Goal: Task Accomplishment & Management: Manage account settings

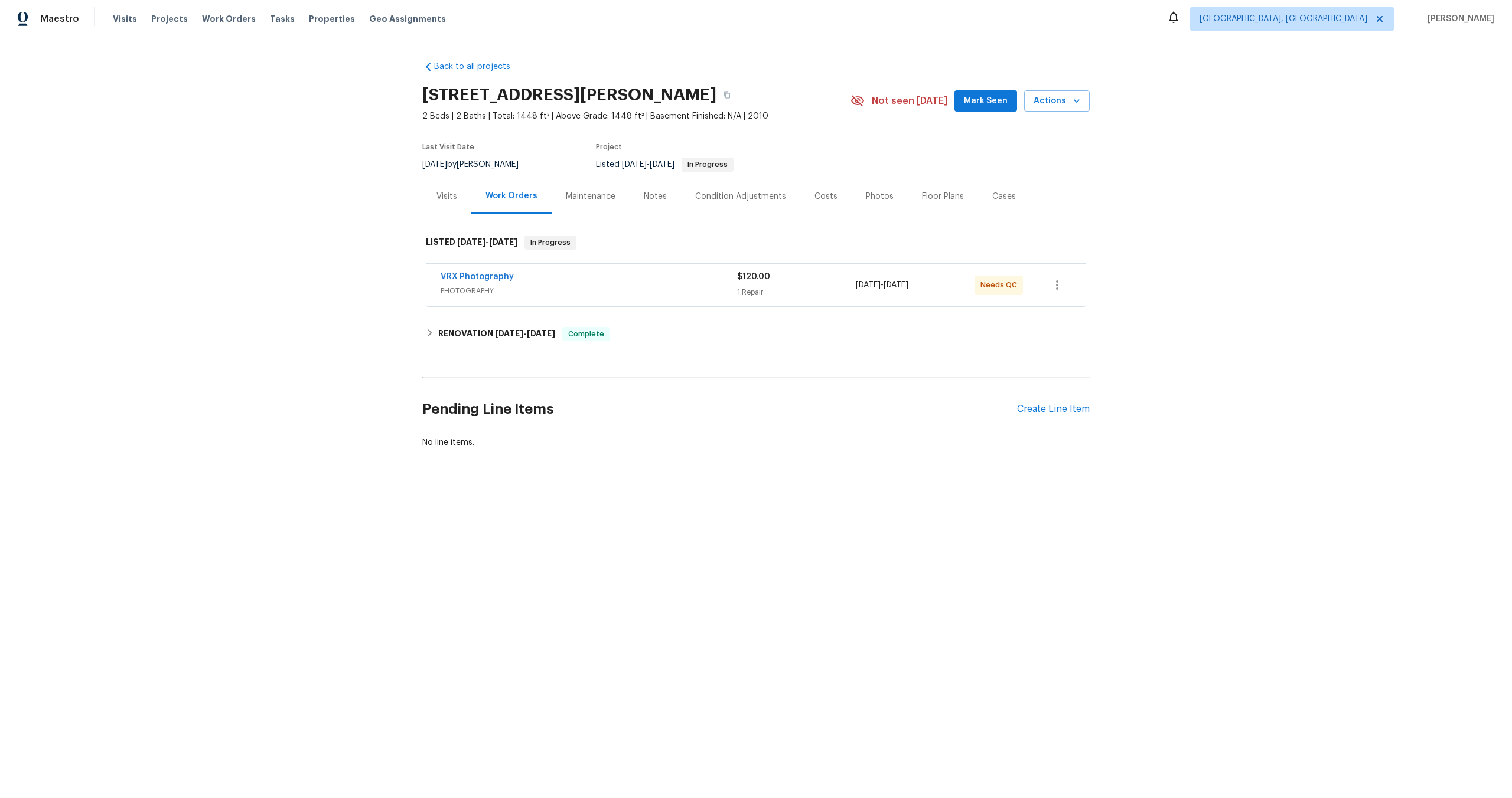
click at [673, 278] on div "VRX Photography" at bounding box center [589, 278] width 297 height 14
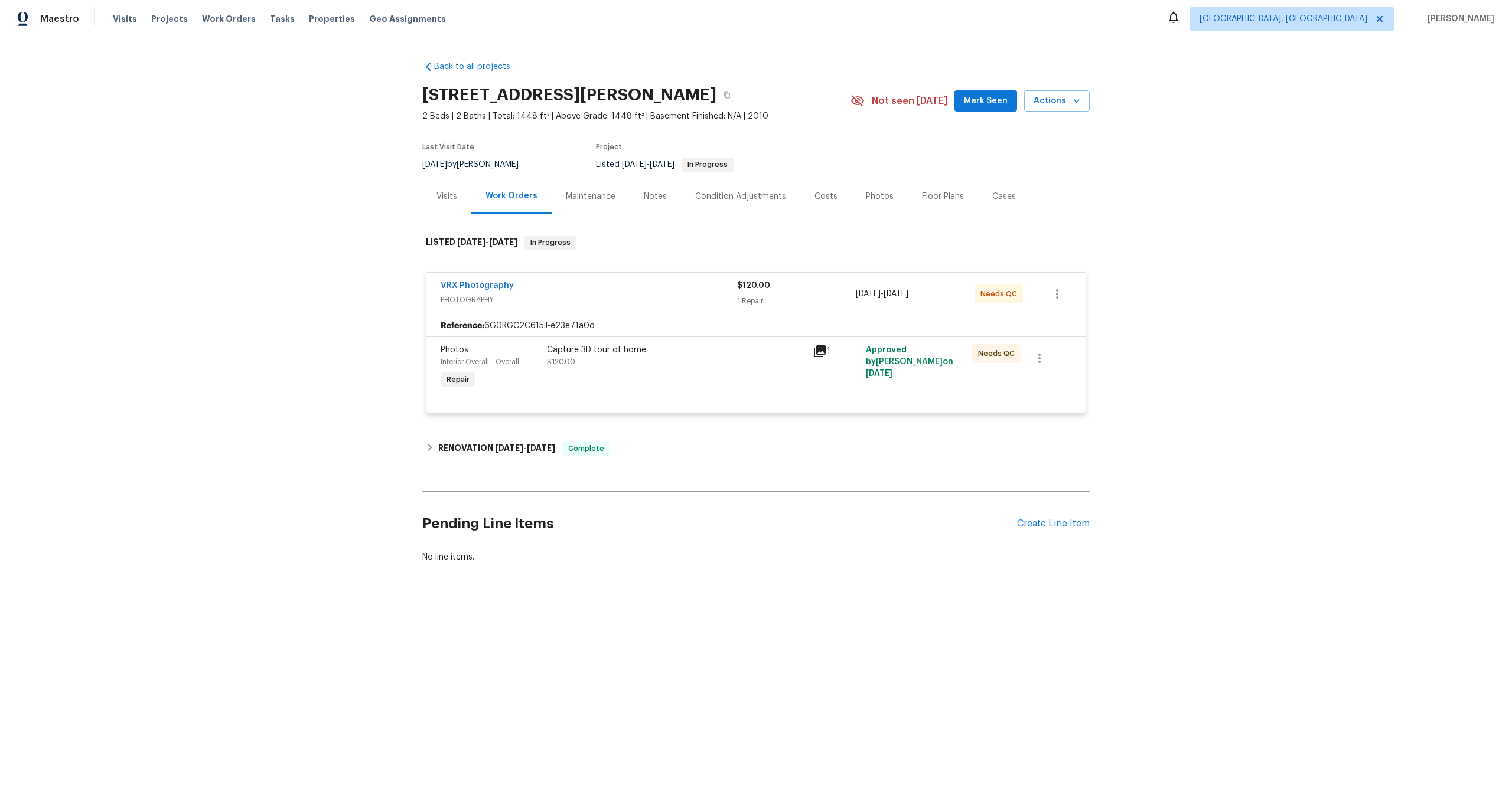
click at [662, 364] on div "Capture 3D tour of home $120.00" at bounding box center [676, 356] width 259 height 24
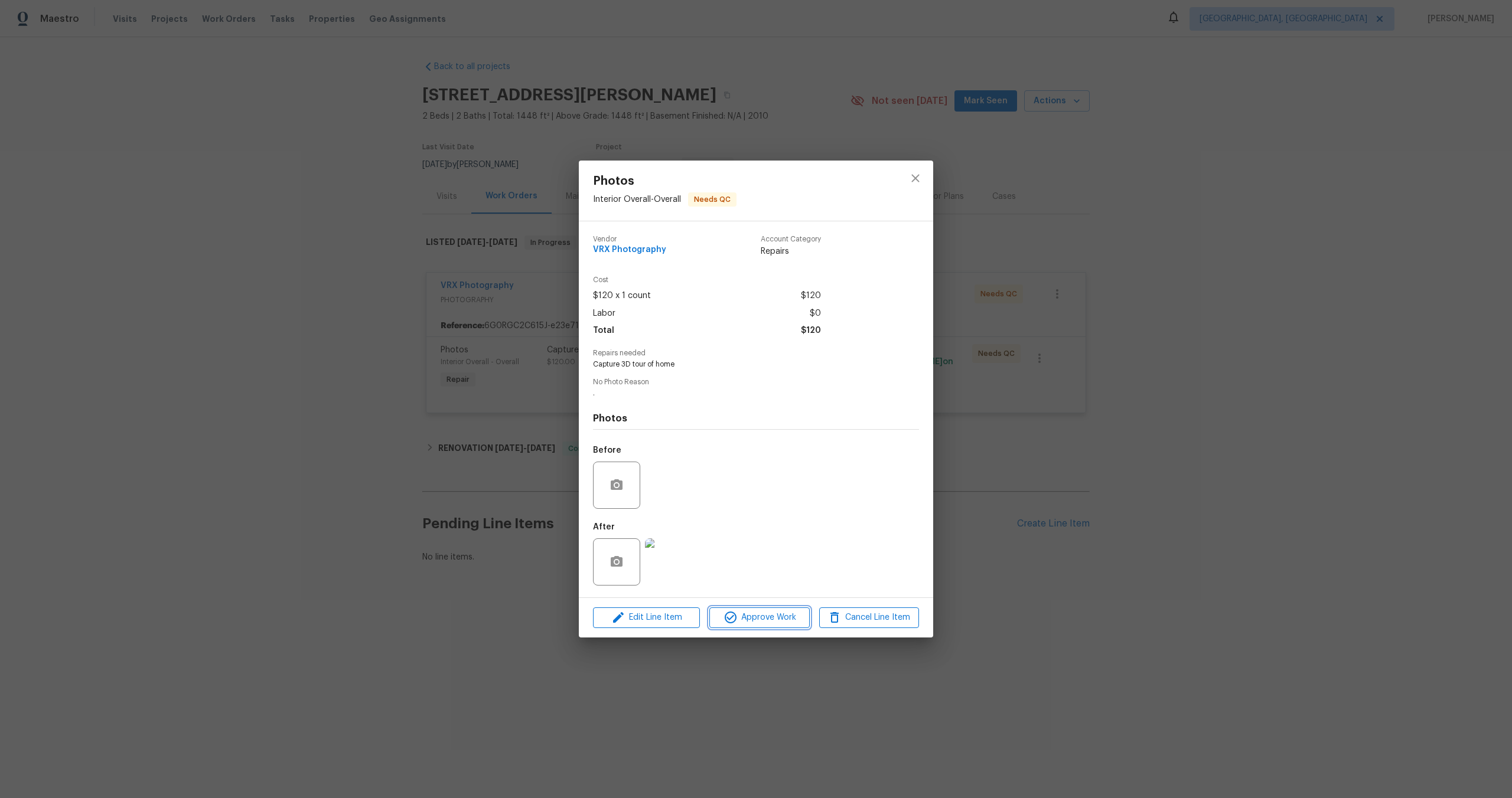
click at [763, 623] on span "Approve Work" at bounding box center [760, 618] width 93 height 15
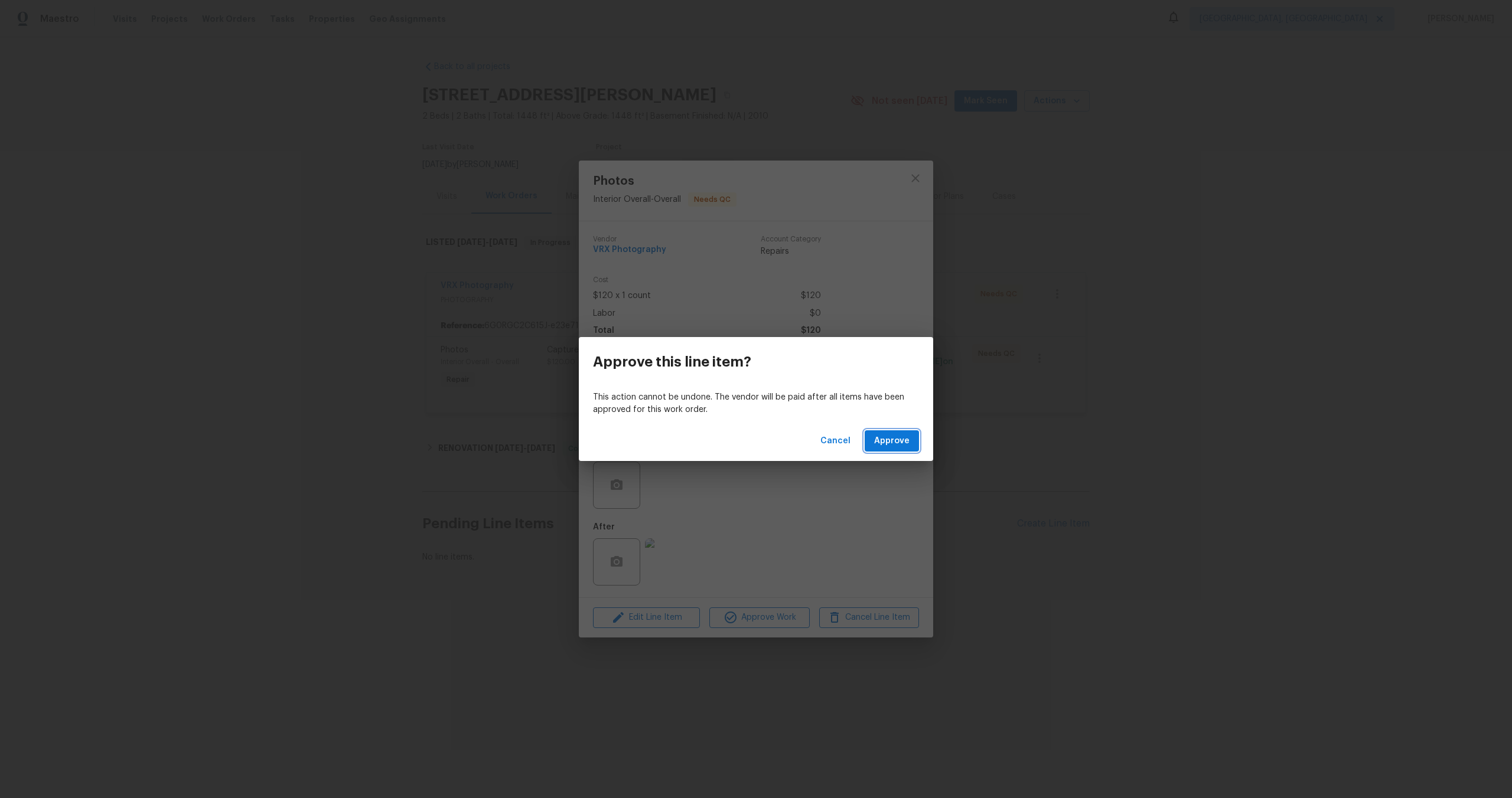
click at [898, 441] on span "Approve" at bounding box center [892, 441] width 35 height 15
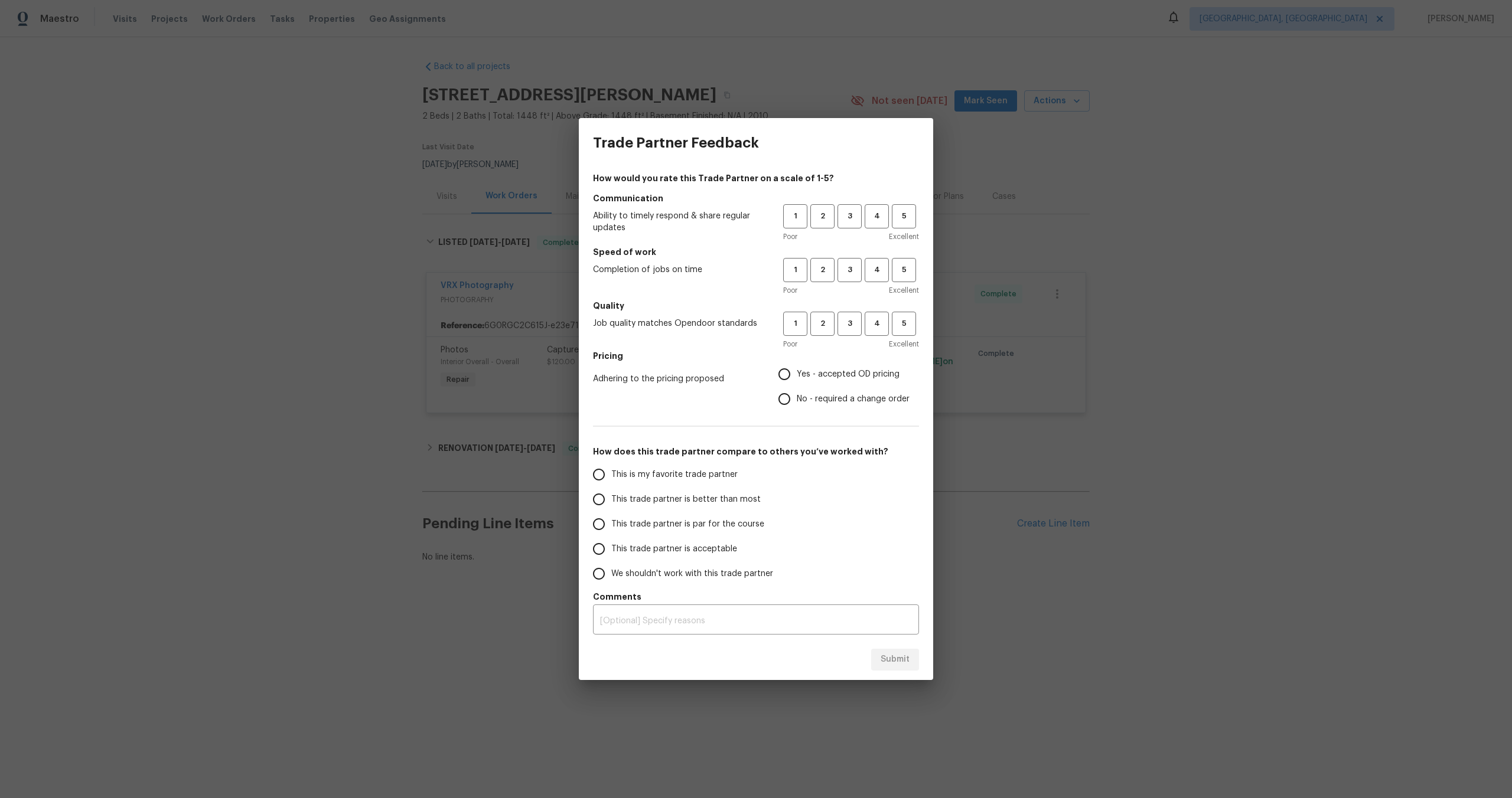
click at [788, 70] on div "Trade Partner Feedback How would you rate this Trade Partner on a scale of 1-5?…" at bounding box center [756, 399] width 1512 height 798
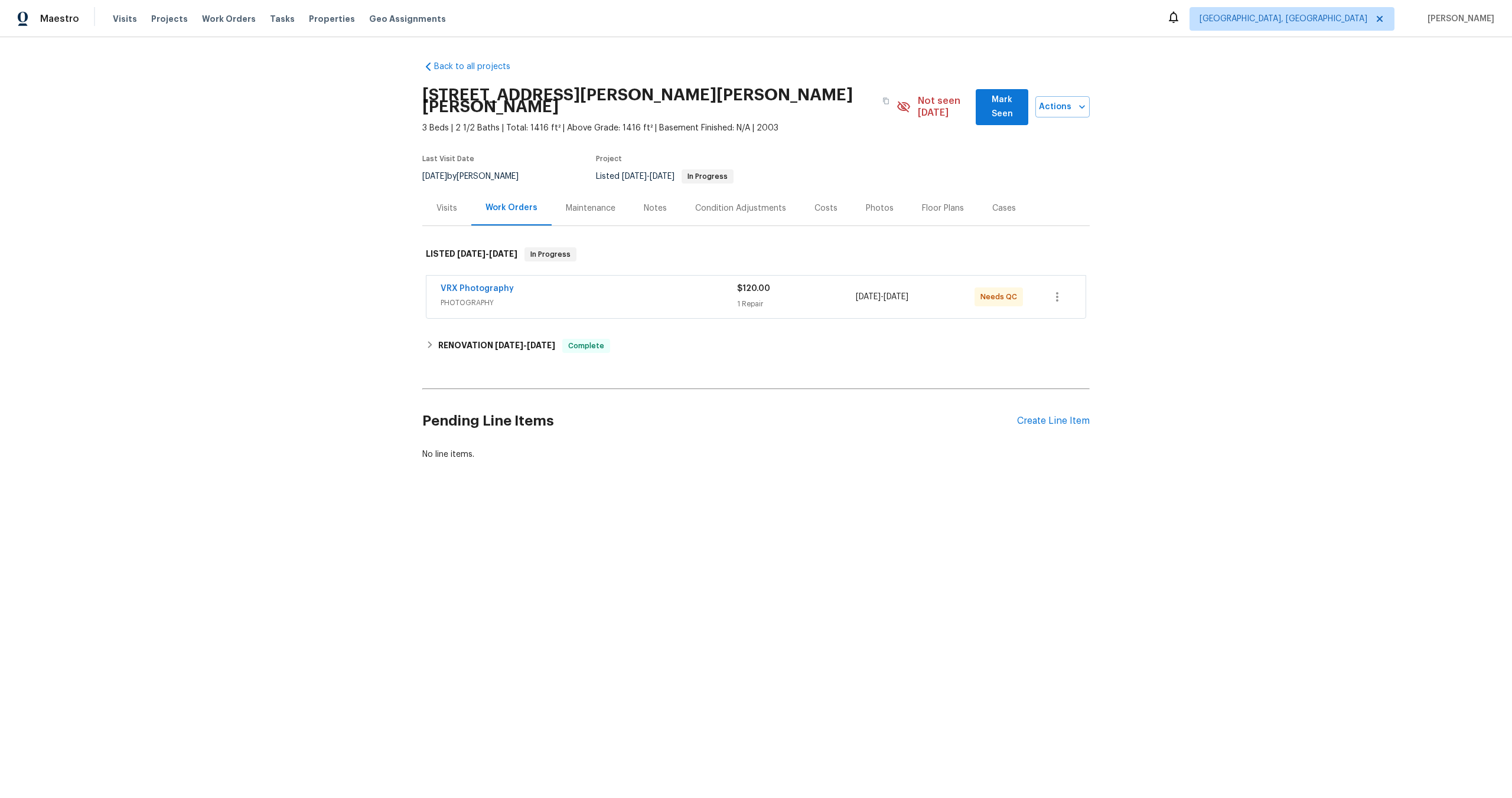
click at [674, 297] on span "PHOTOGRAPHY" at bounding box center [589, 303] width 297 height 12
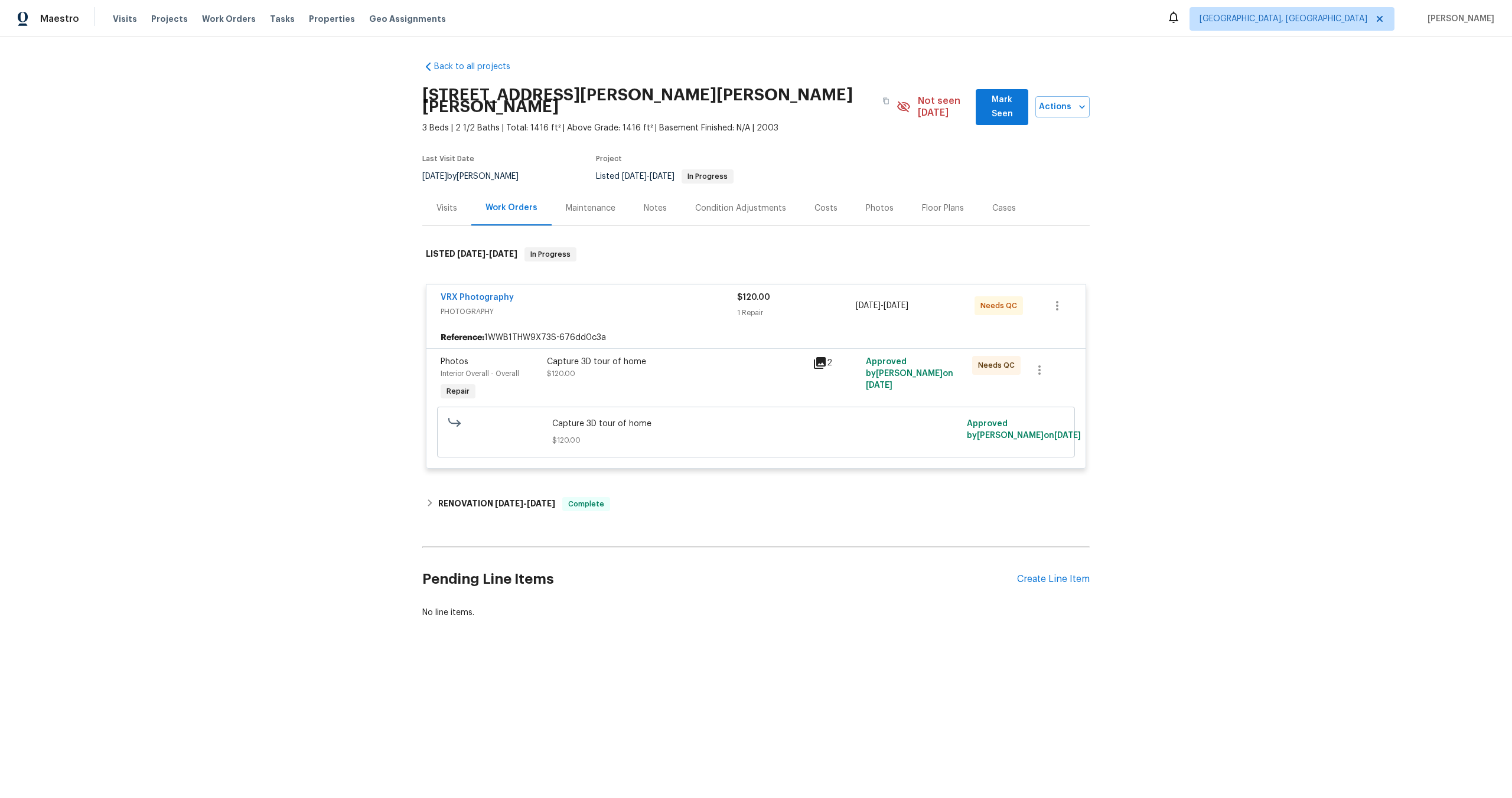
click at [695, 356] on div "Capture 3D tour of home" at bounding box center [676, 362] width 259 height 12
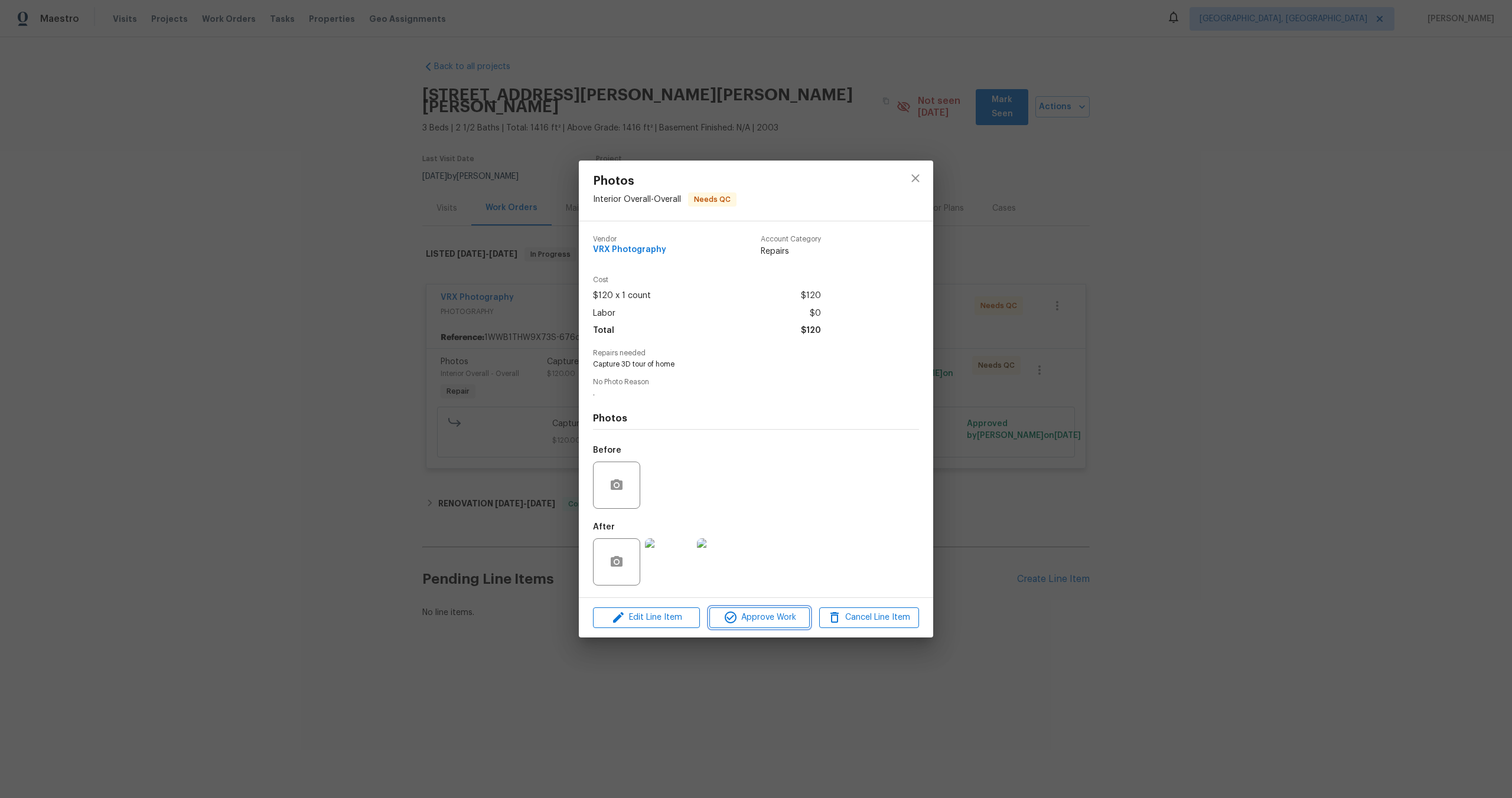
click at [762, 609] on button "Approve Work" at bounding box center [759, 618] width 100 height 21
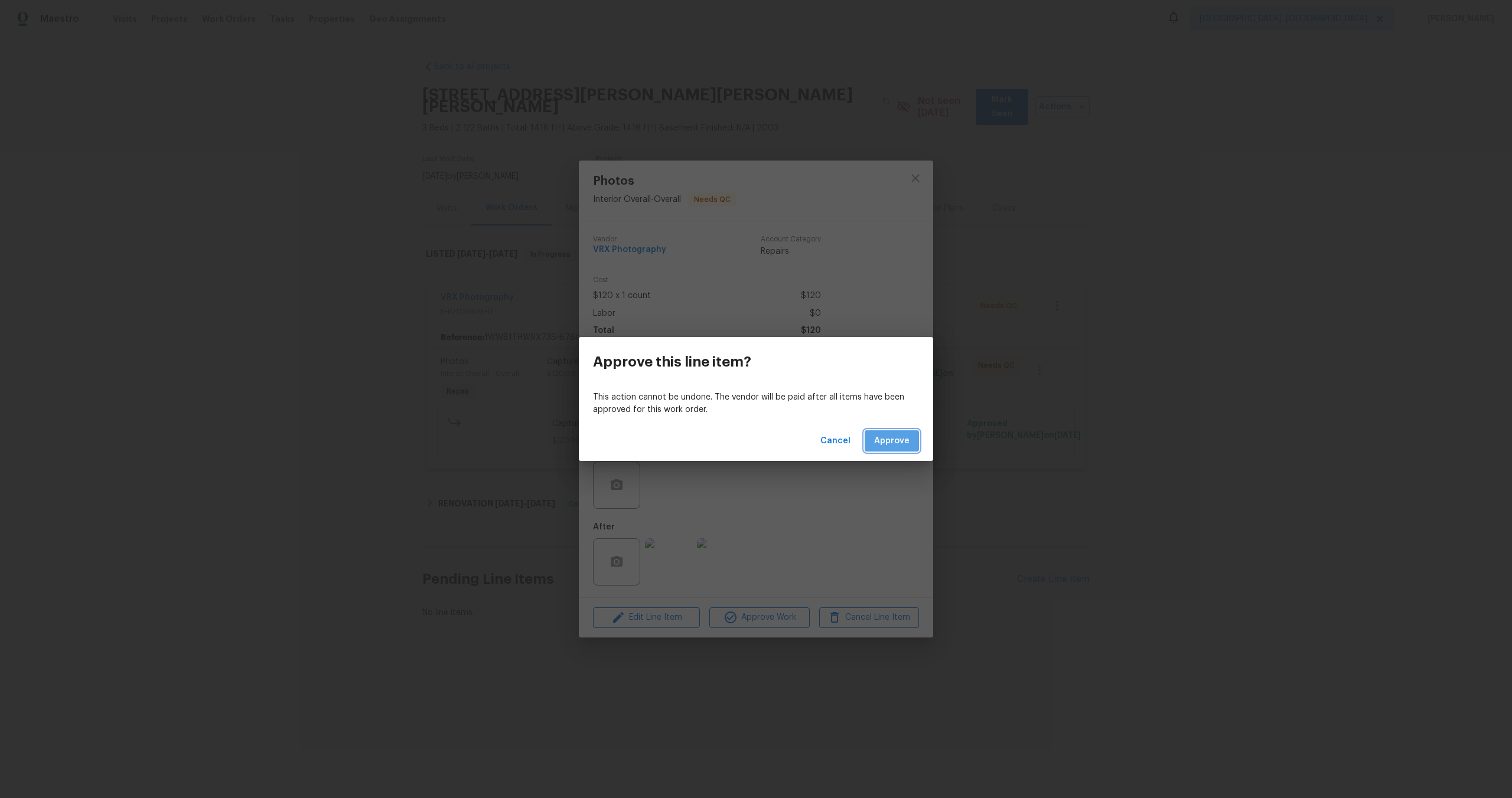
click at [886, 446] on span "Approve" at bounding box center [892, 441] width 35 height 15
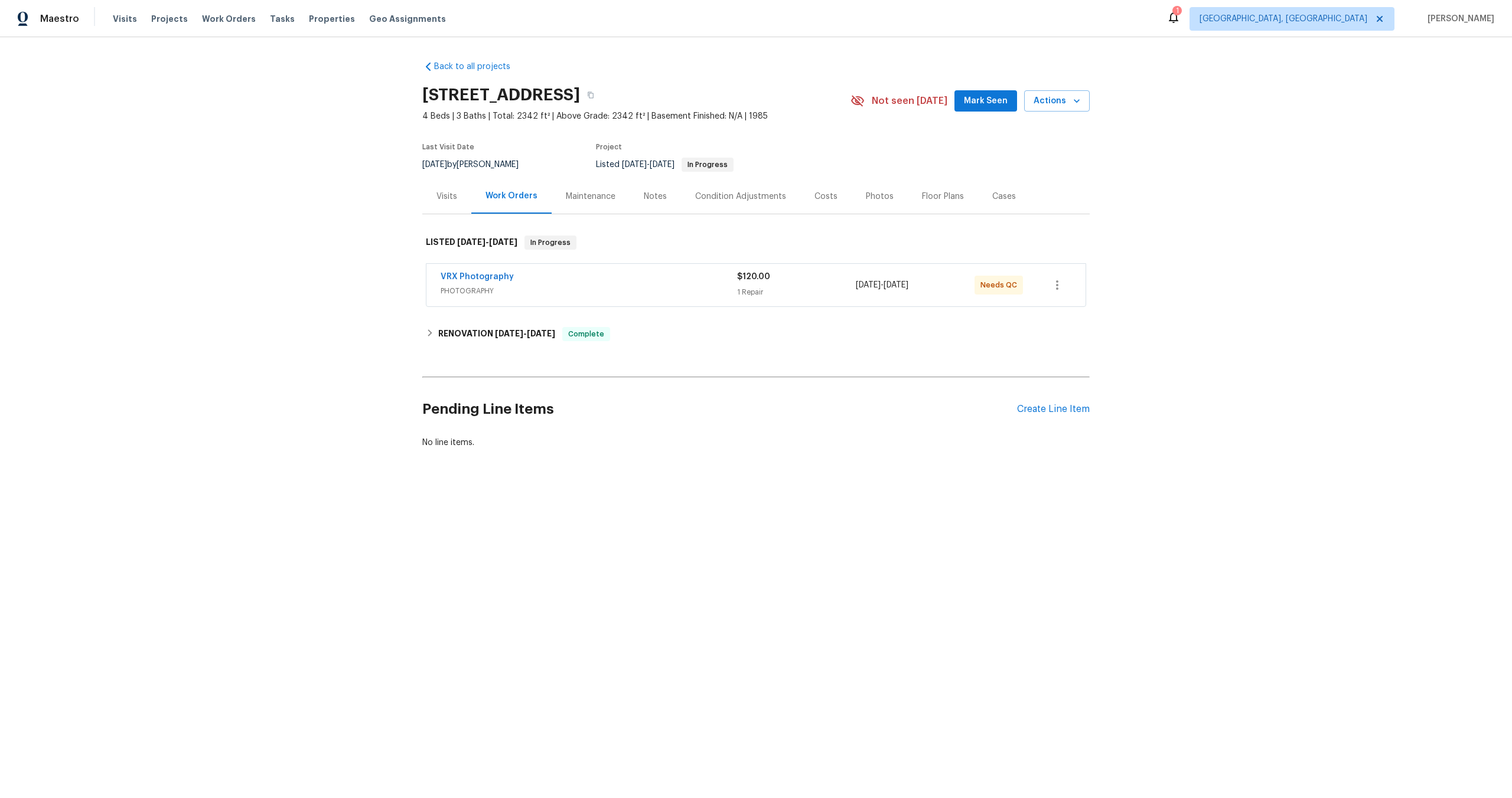
click at [645, 272] on div "VRX Photography" at bounding box center [589, 278] width 297 height 14
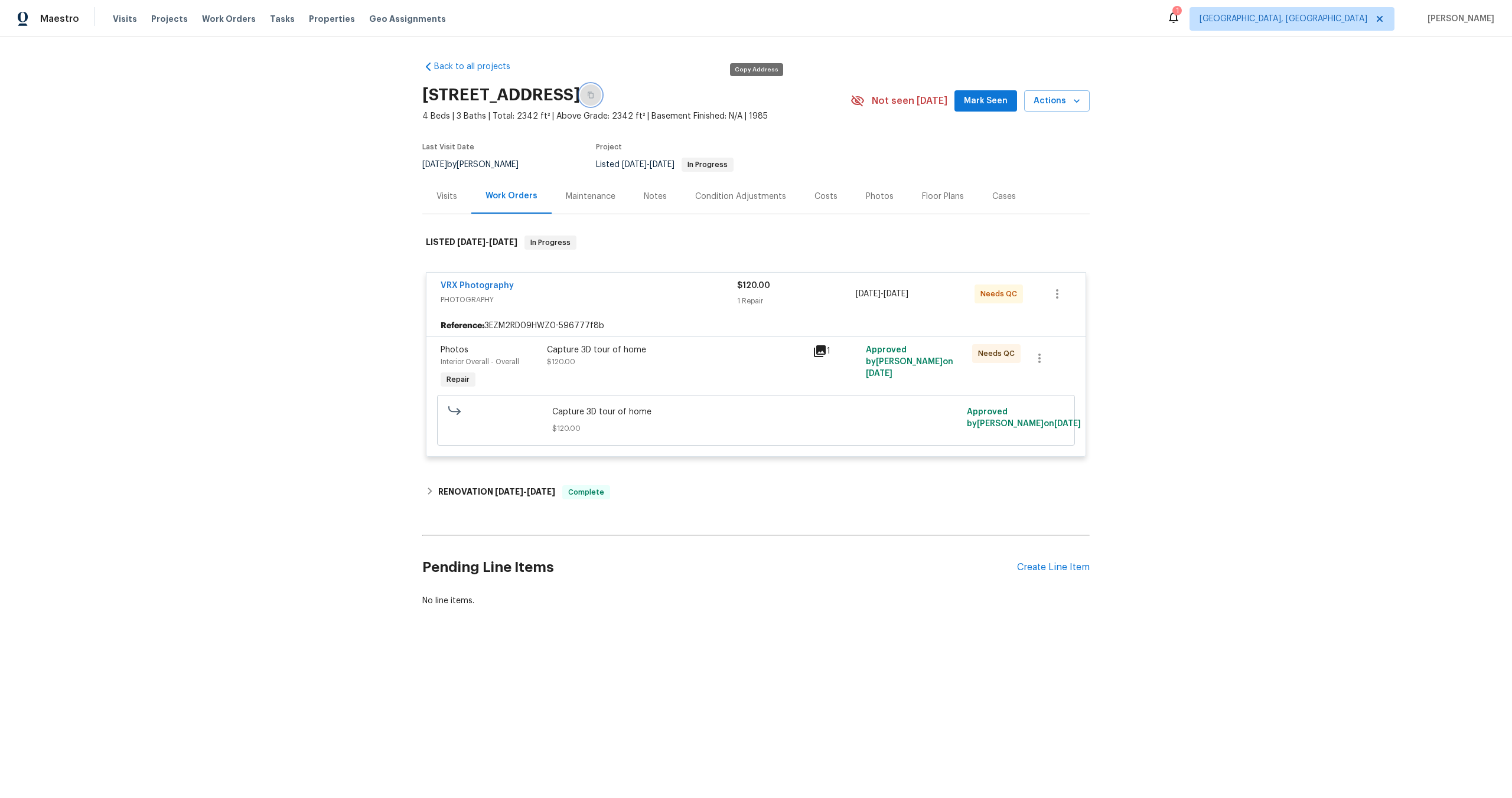
click at [594, 96] on icon "button" at bounding box center [590, 95] width 7 height 7
click at [690, 368] on div "Capture 3D tour of home $120.00" at bounding box center [676, 368] width 266 height 54
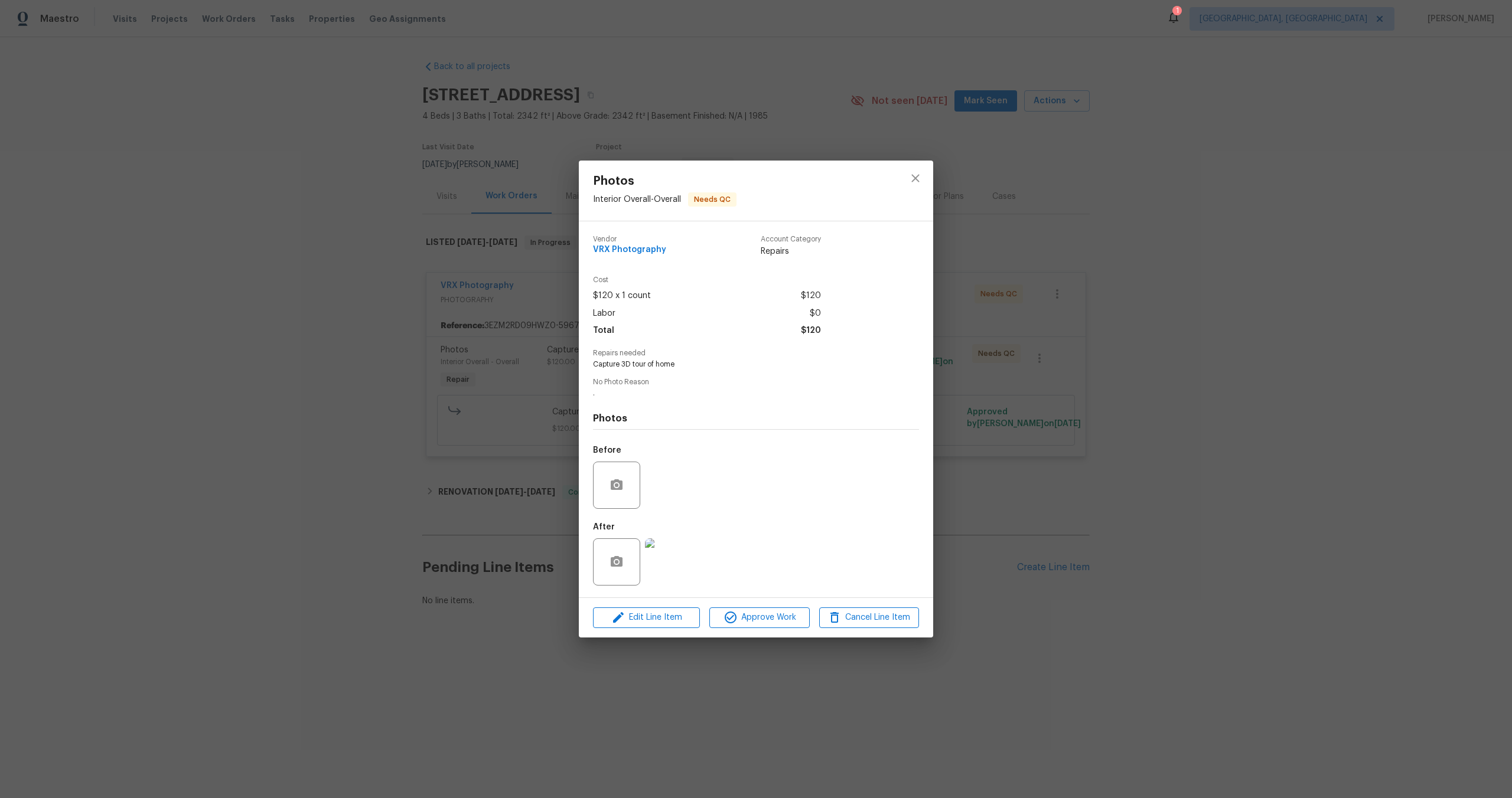
click at [777, 607] on div "Edit Line Item Approve Work Cancel Line Item" at bounding box center [756, 618] width 355 height 39
click at [777, 620] on span "Approve Work" at bounding box center [760, 618] width 93 height 15
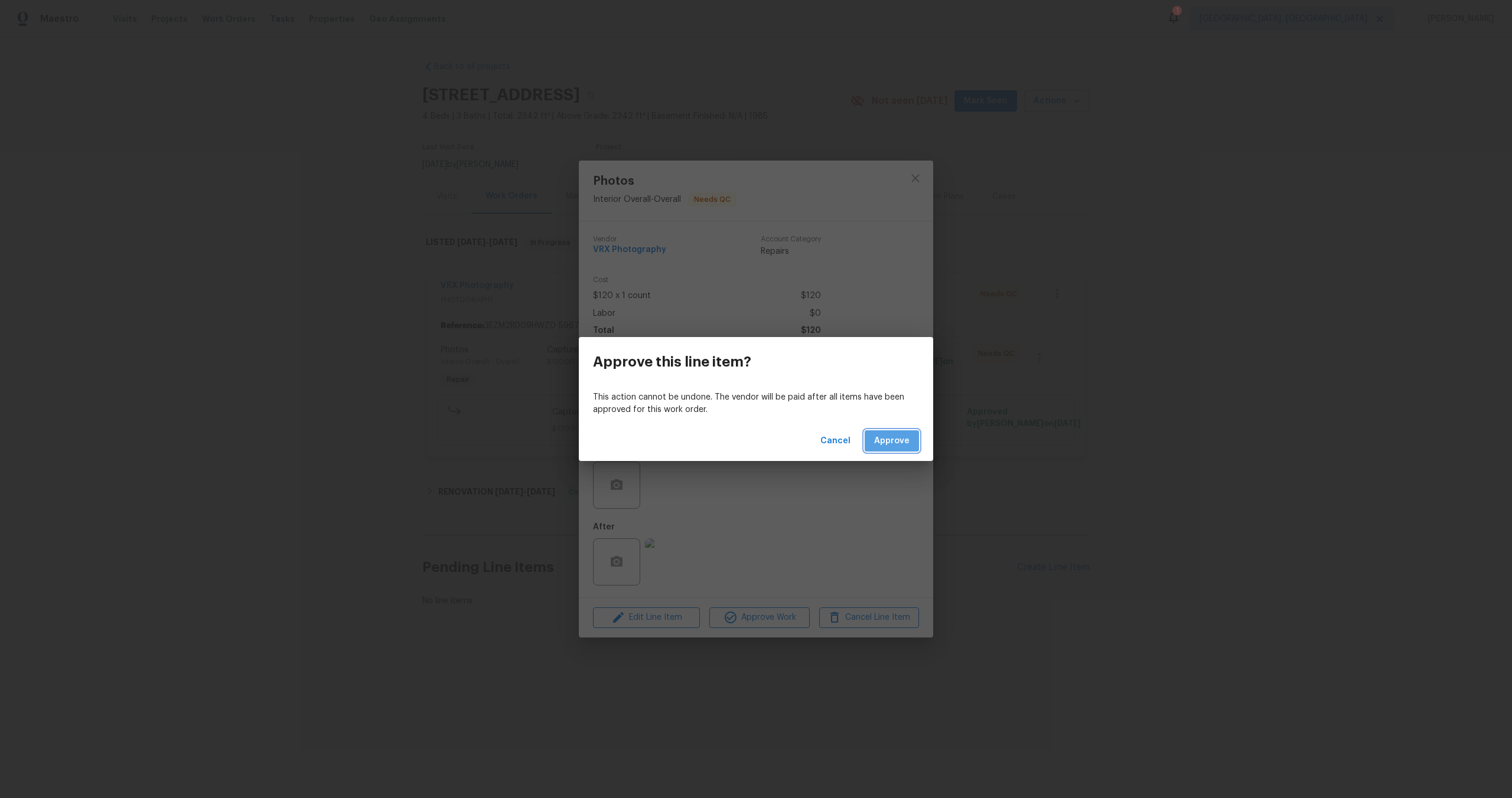
click at [897, 442] on span "Approve" at bounding box center [892, 441] width 35 height 15
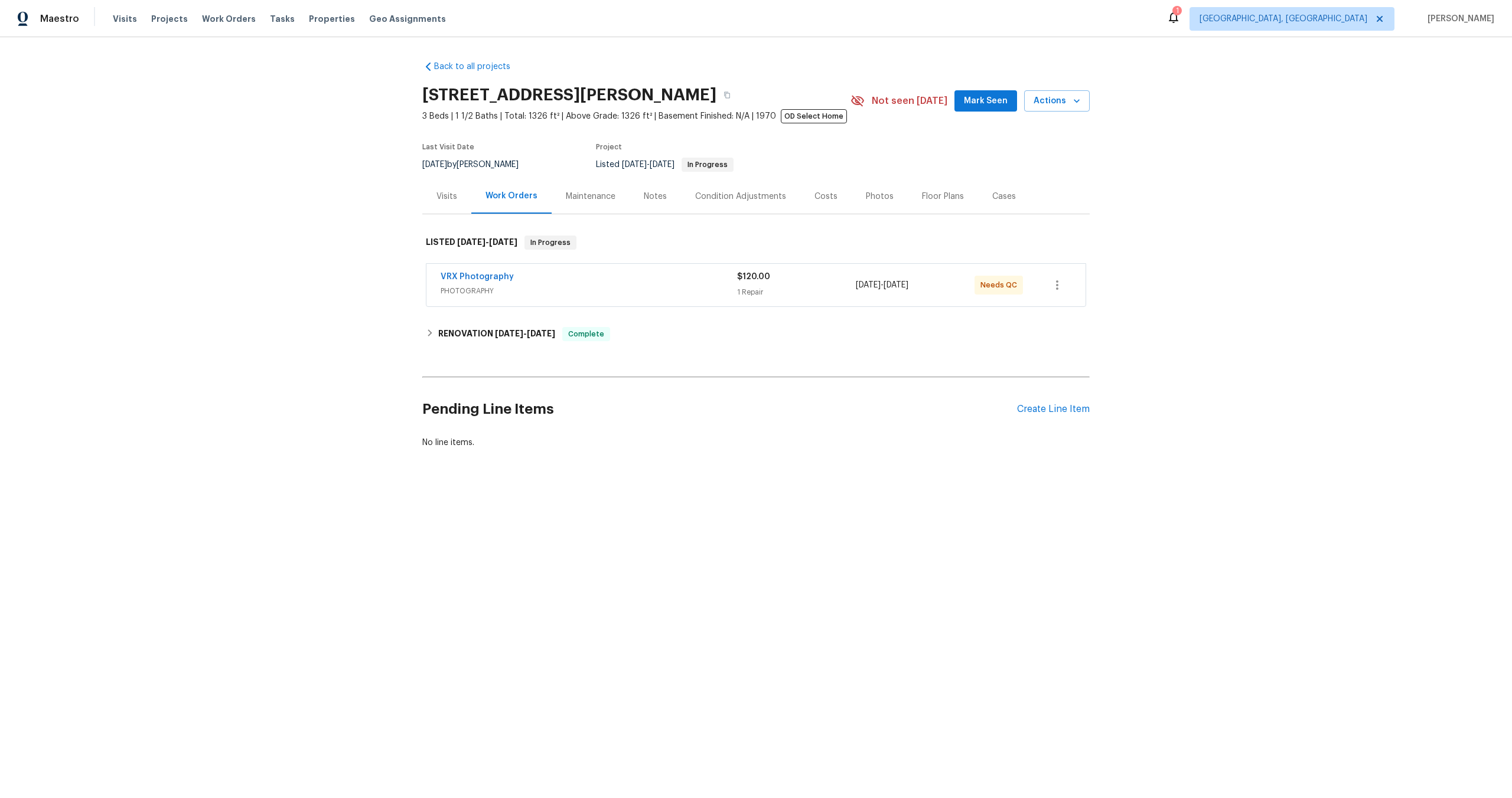
click at [692, 291] on span "PHOTOGRAPHY" at bounding box center [589, 291] width 297 height 12
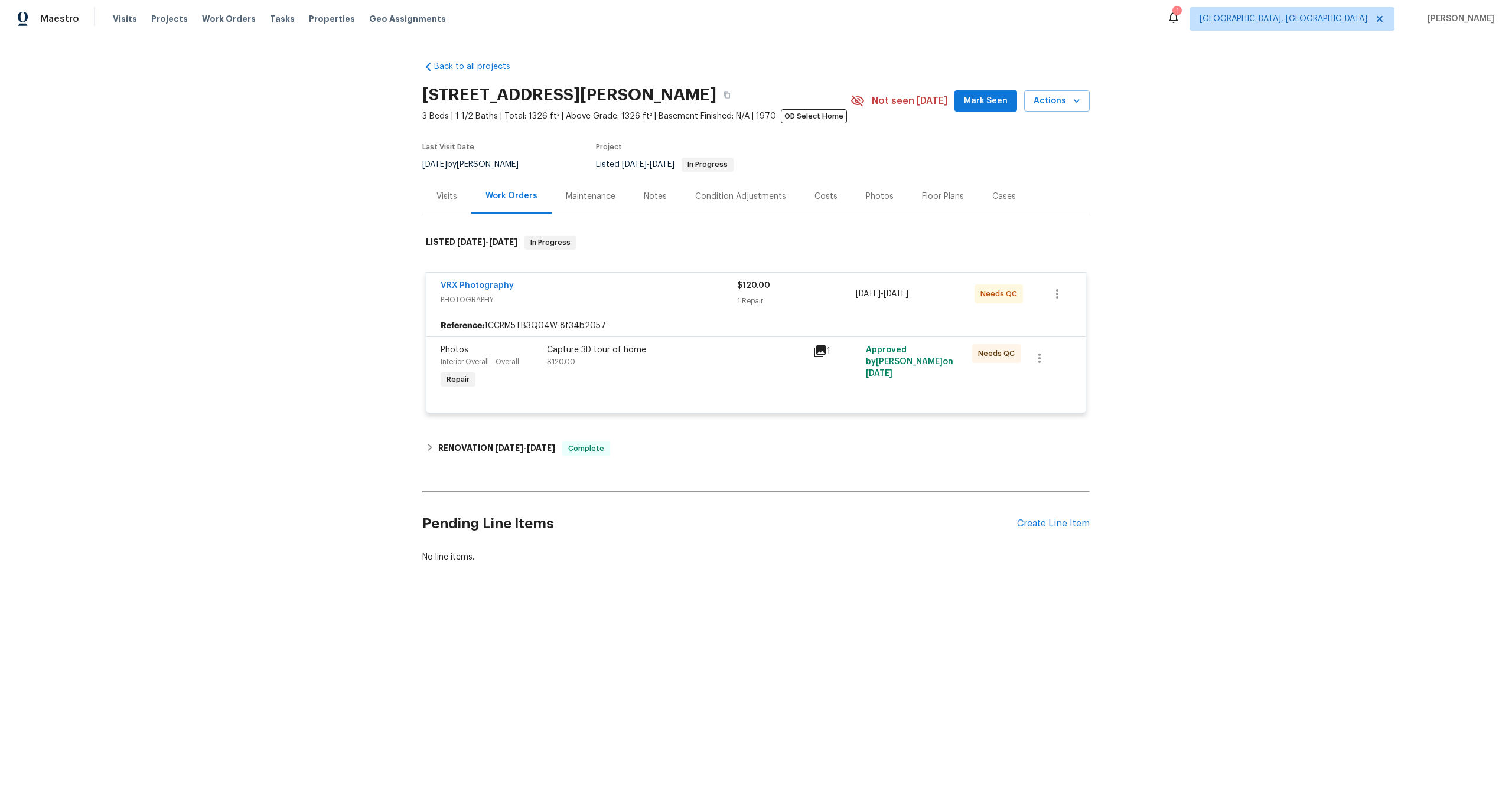
click at [662, 347] on div "Capture 3D tour of home" at bounding box center [676, 350] width 259 height 12
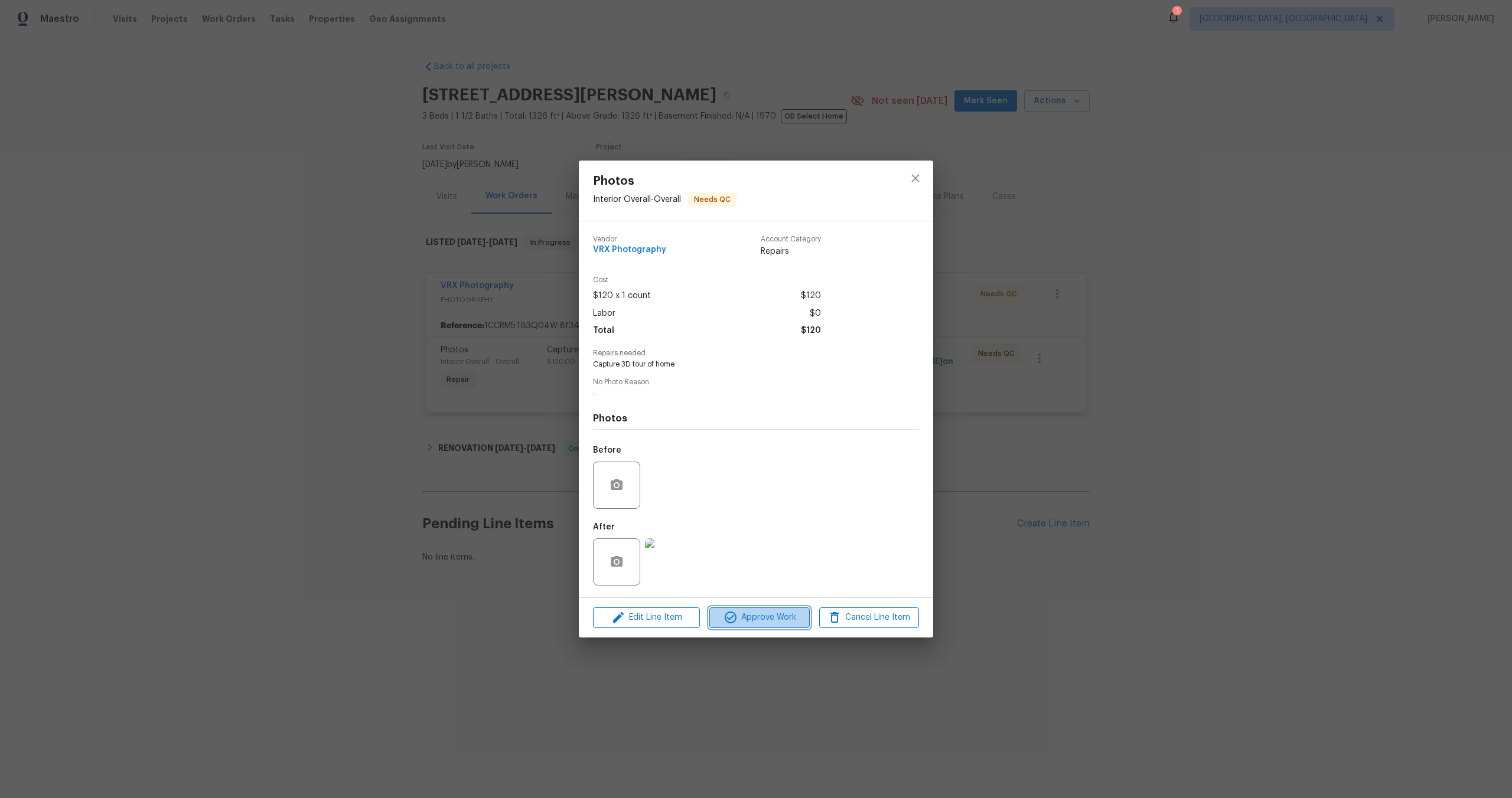
click at [762, 615] on span "Approve Work" at bounding box center [760, 618] width 93 height 15
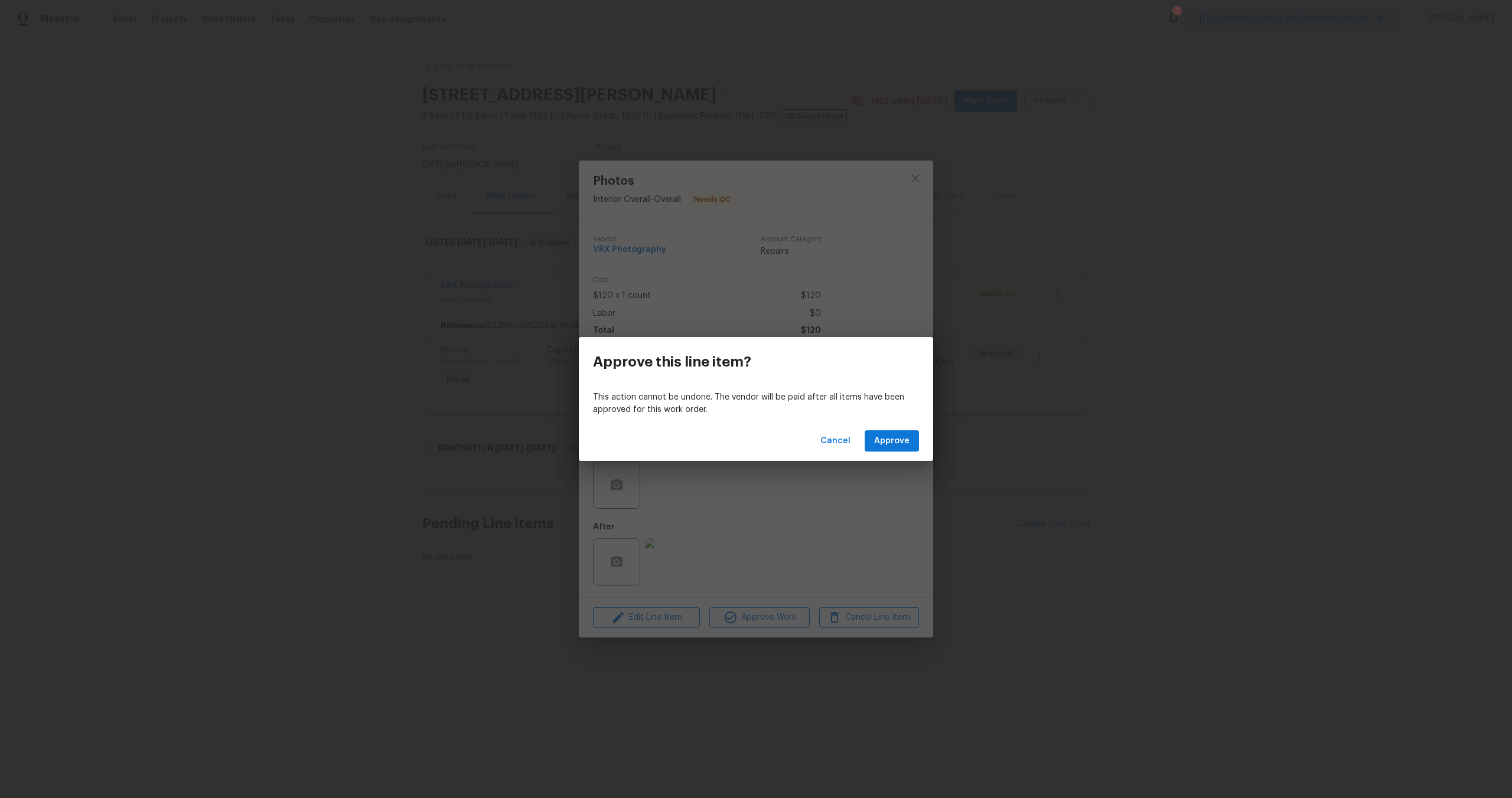
click at [882, 427] on div "Cancel Approve" at bounding box center [756, 441] width 355 height 41
click at [882, 432] on button "Approve" at bounding box center [892, 442] width 54 height 22
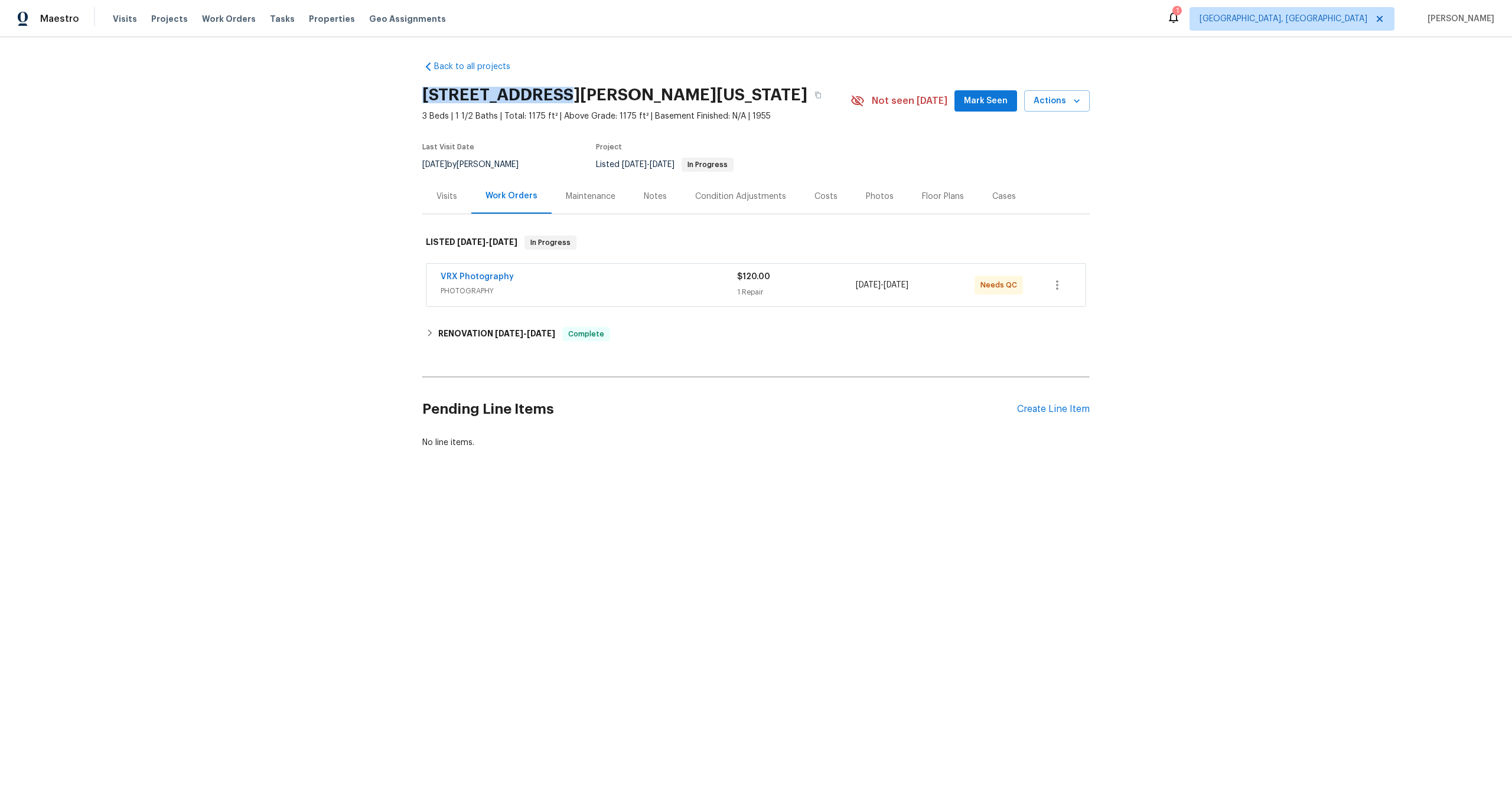
drag, startPoint x: 559, startPoint y: 94, endPoint x: 402, endPoint y: 94, distance: 157.0
click at [402, 94] on div "Back to all projects 8400 Holmes Rd, Kansas City, MO 64131 3 Beds | 1 1/2 Baths…" at bounding box center [756, 283] width 1512 height 492
copy h2 "8400 Holmes Rd,"
click at [814, 95] on icon "button" at bounding box center [818, 95] width 7 height 7
click at [594, 61] on div "Back to all projects 8400 Holmes Rd, Kansas City, MO 64131 3 Beds | 1 1/2 Baths…" at bounding box center [756, 255] width 667 height 407
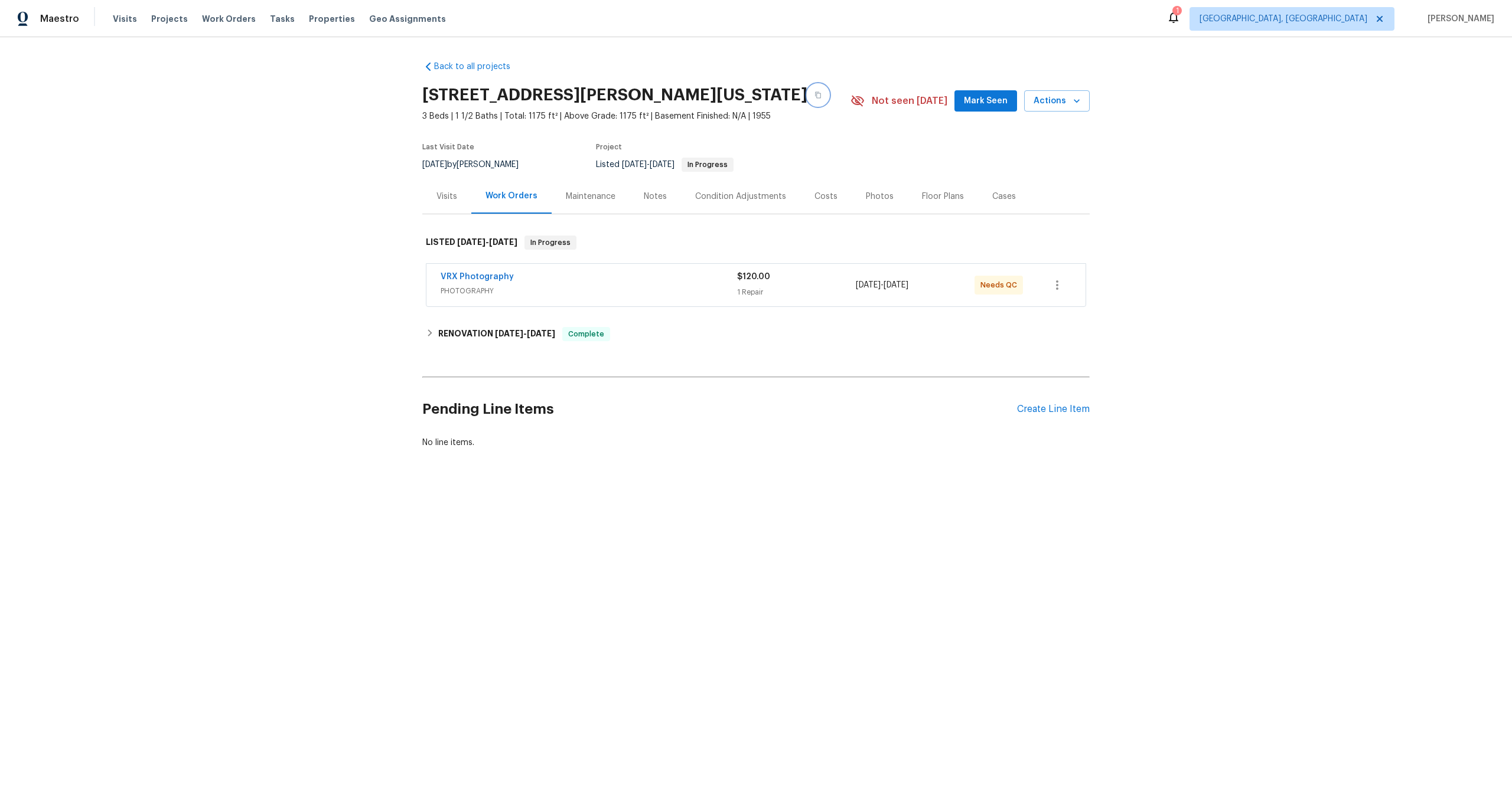
click at [814, 95] on icon "button" at bounding box center [818, 95] width 7 height 7
click at [663, 280] on div "VRX Photography" at bounding box center [589, 278] width 297 height 14
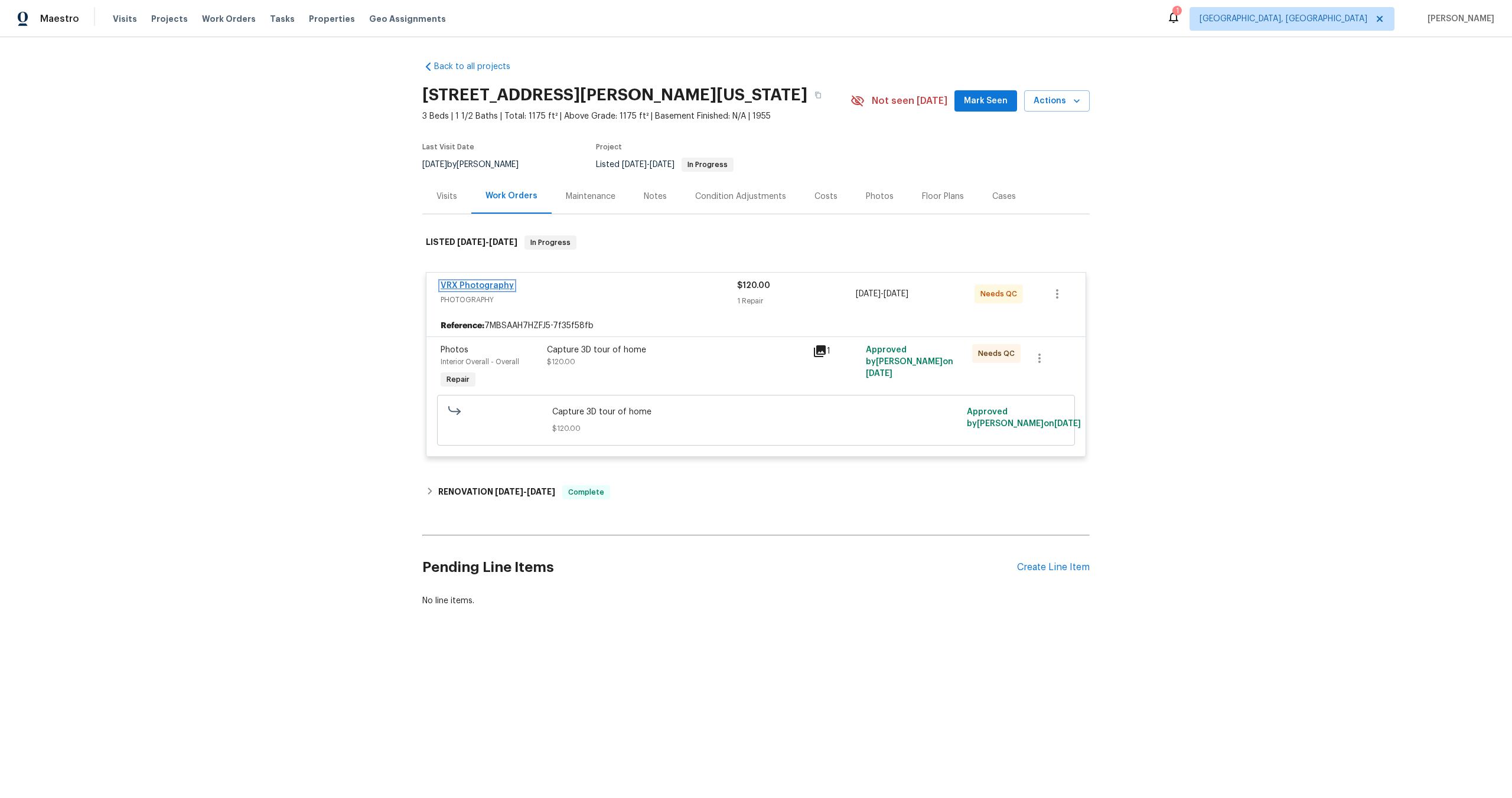
click at [508, 287] on link "VRX Photography" at bounding box center [477, 286] width 74 height 8
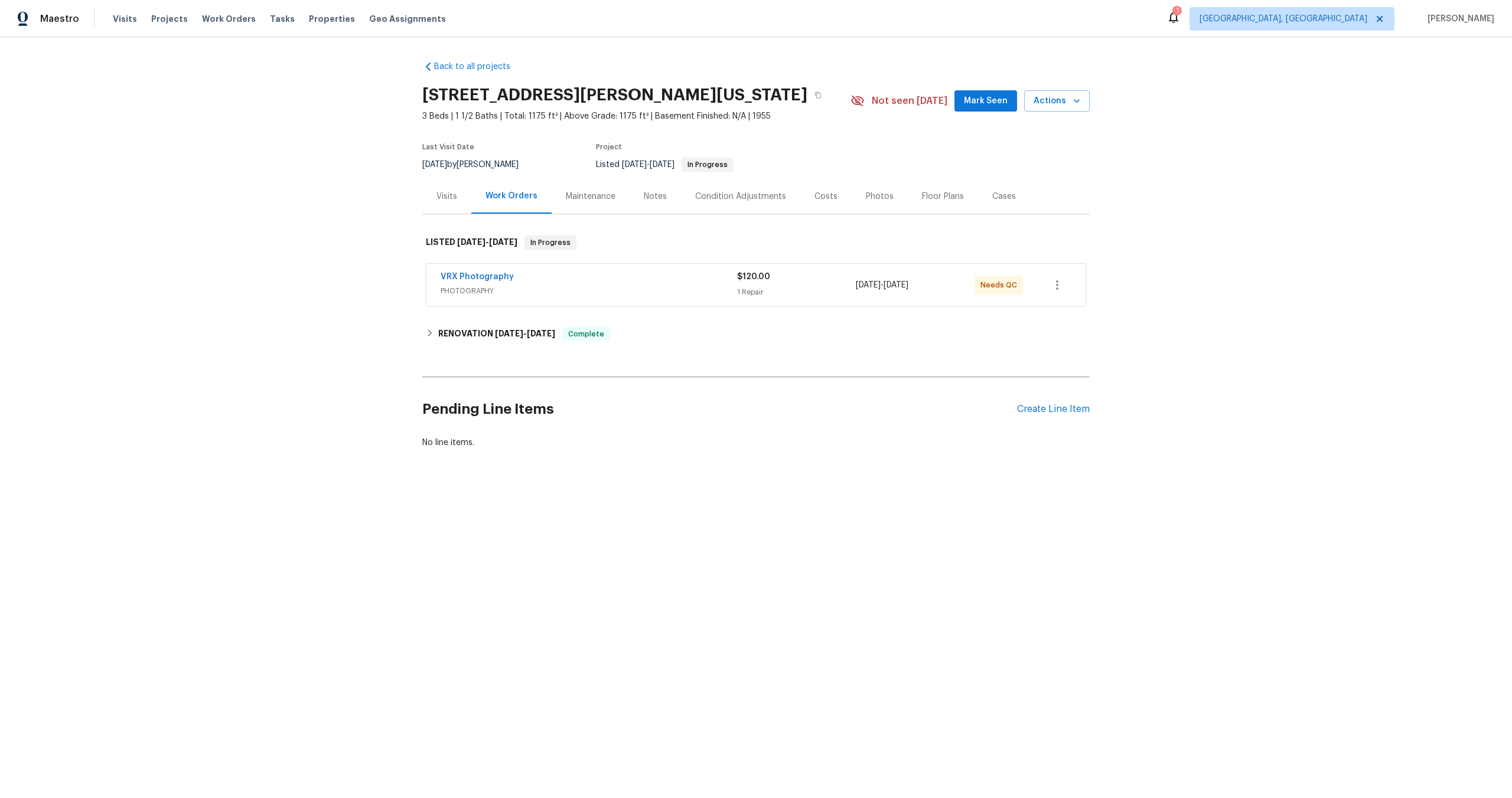
click at [622, 282] on div "VRX Photography" at bounding box center [589, 278] width 297 height 14
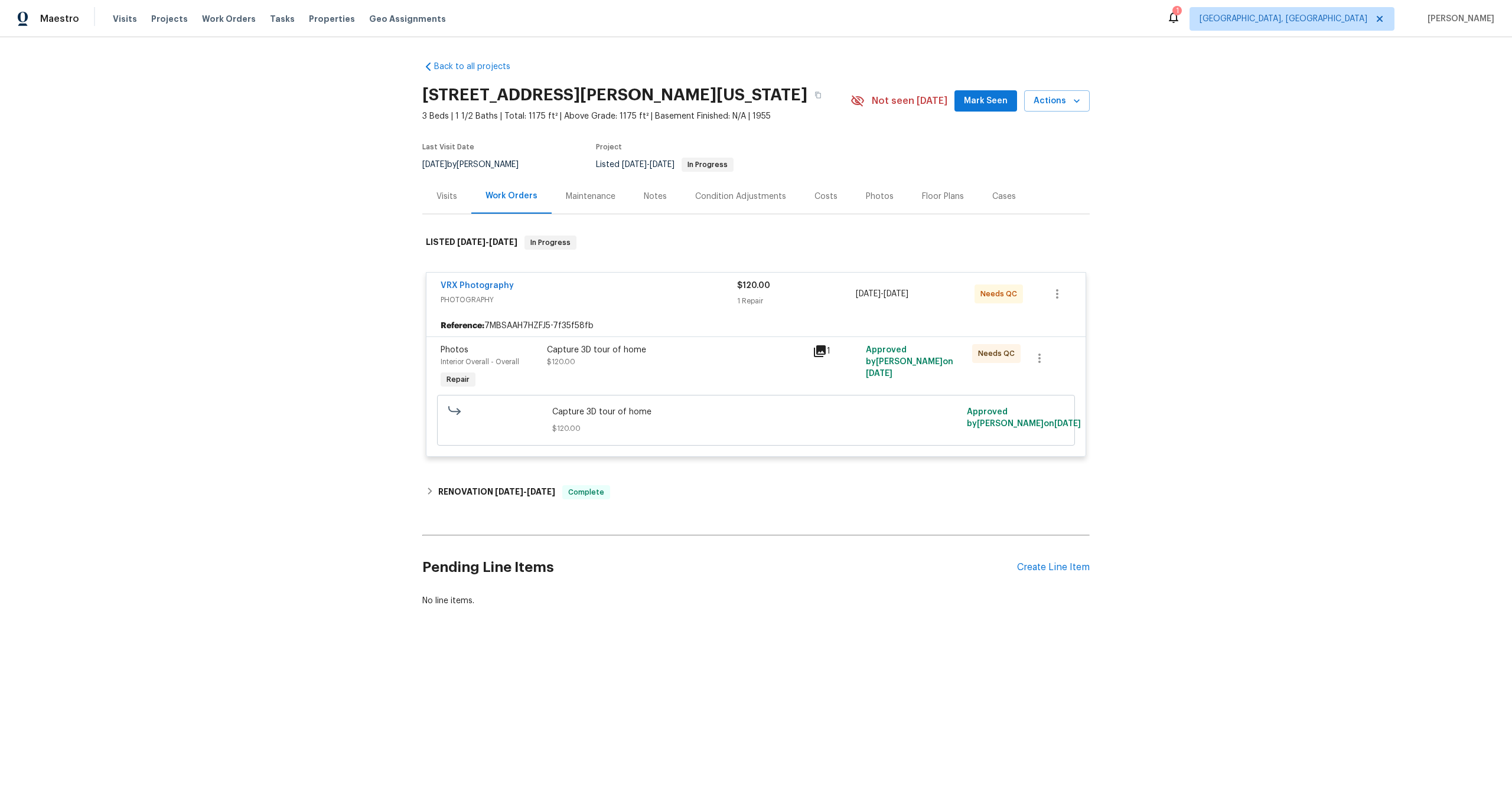
click at [695, 365] on div "Capture 3D tour of home $120.00" at bounding box center [676, 356] width 259 height 24
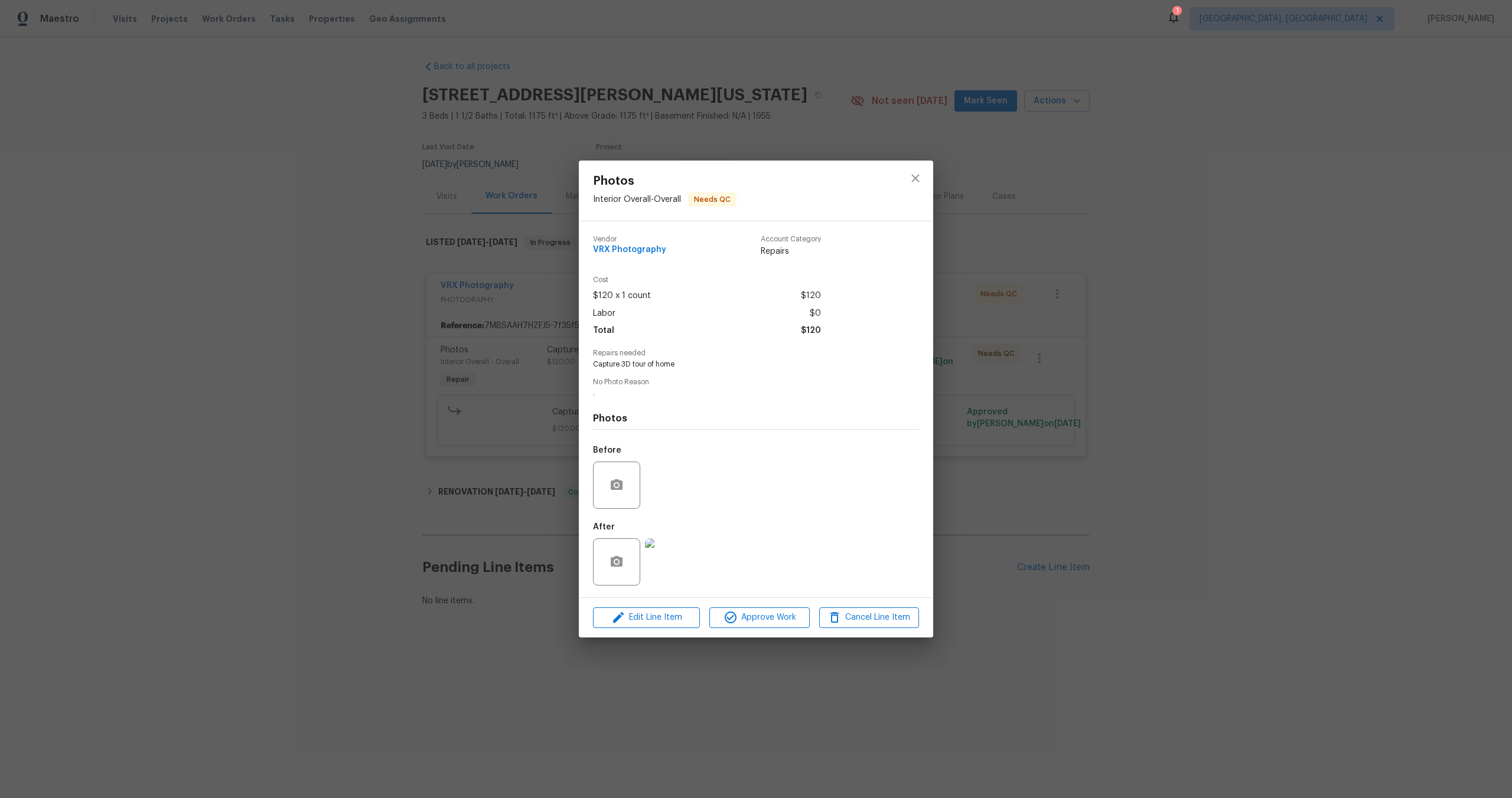
click at [778, 631] on div "Edit Line Item Approve Work Cancel Line Item" at bounding box center [756, 618] width 355 height 39
click at [780, 619] on span "Approve Work" at bounding box center [760, 618] width 93 height 15
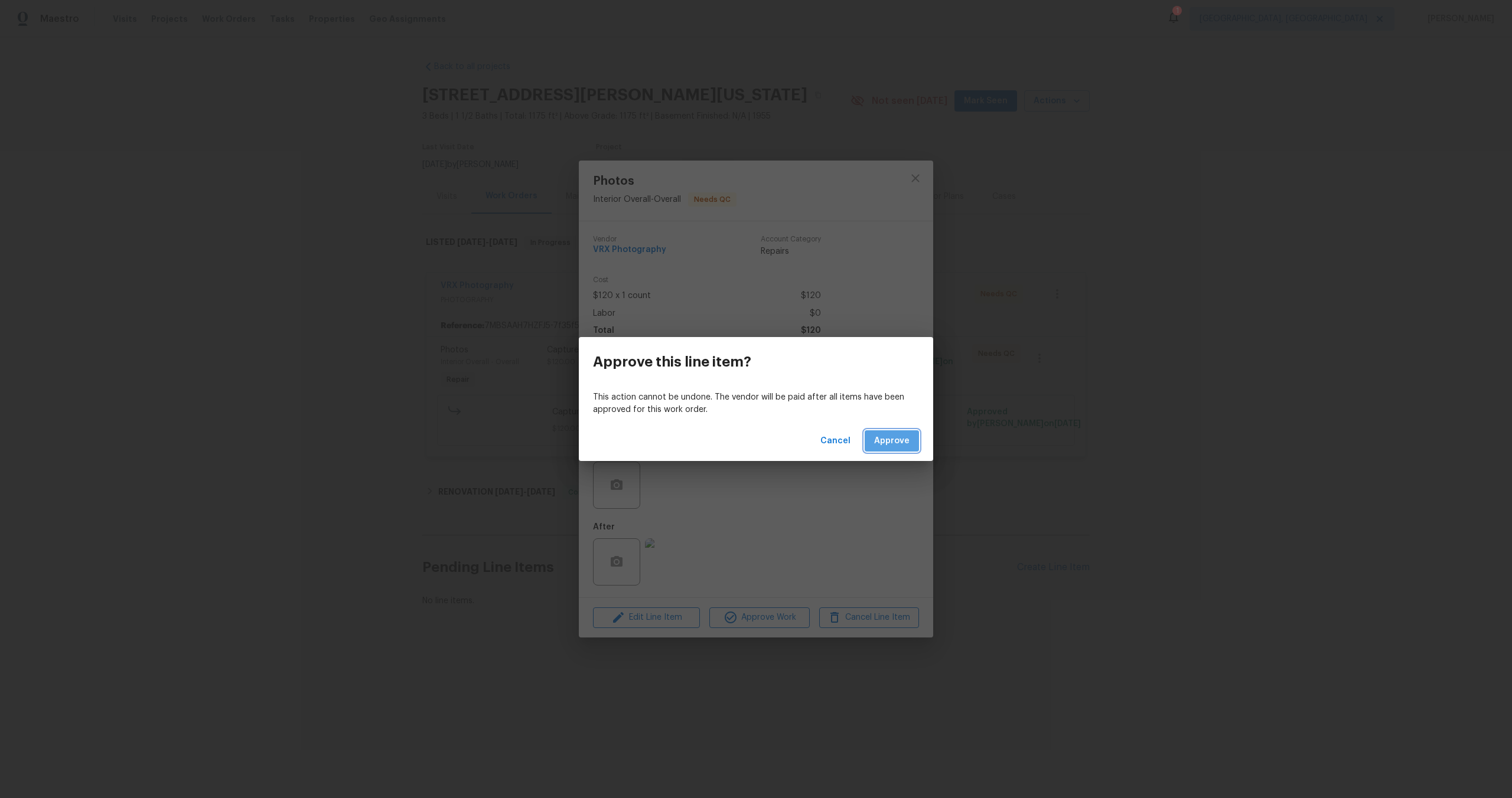
click at [897, 445] on span "Approve" at bounding box center [892, 441] width 35 height 15
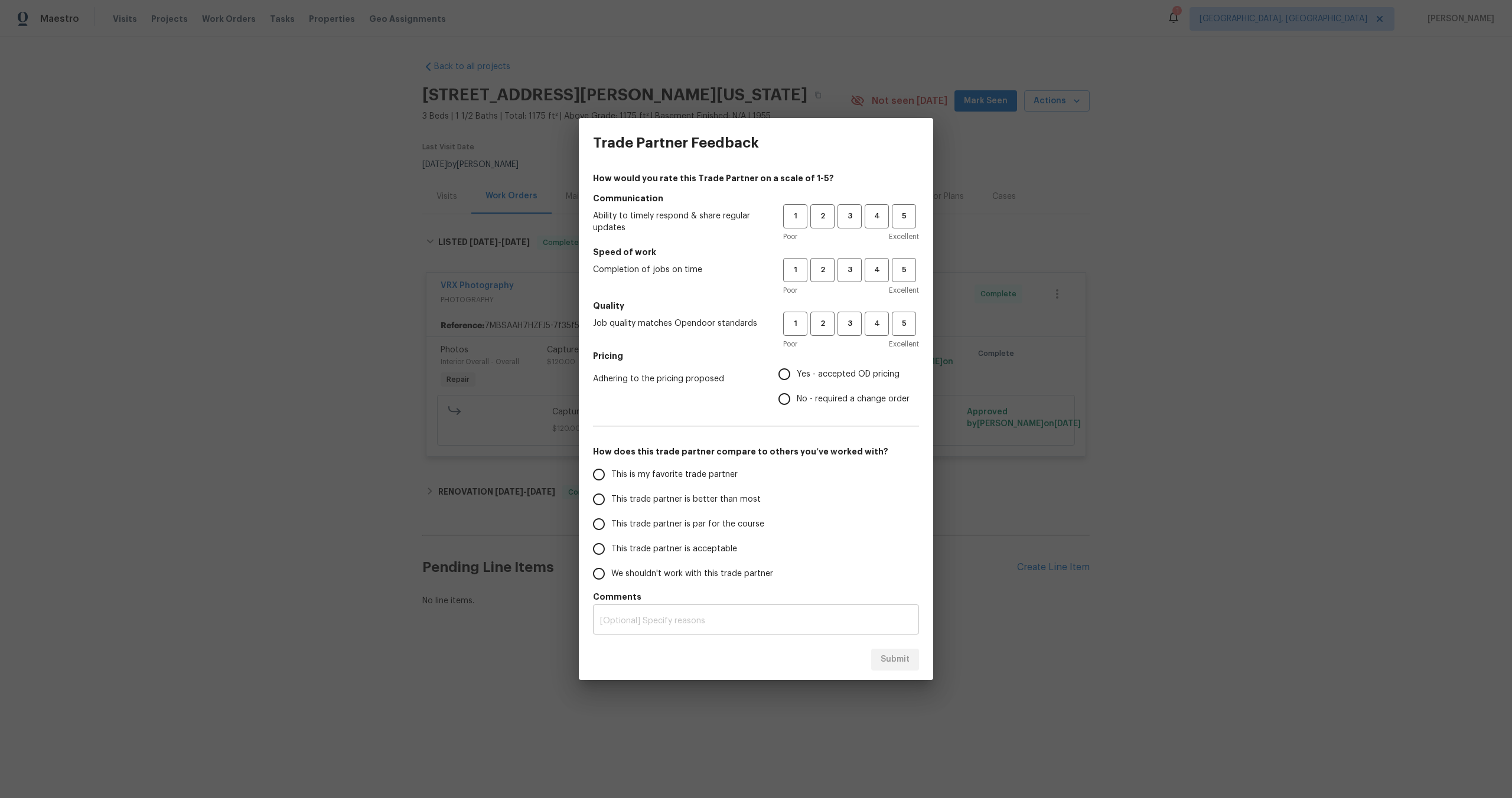
click at [857, 608] on div "x ​" at bounding box center [756, 621] width 326 height 27
click at [826, 657] on div "Submit" at bounding box center [756, 659] width 355 height 41
click at [879, 657] on div "Submit" at bounding box center [756, 659] width 355 height 41
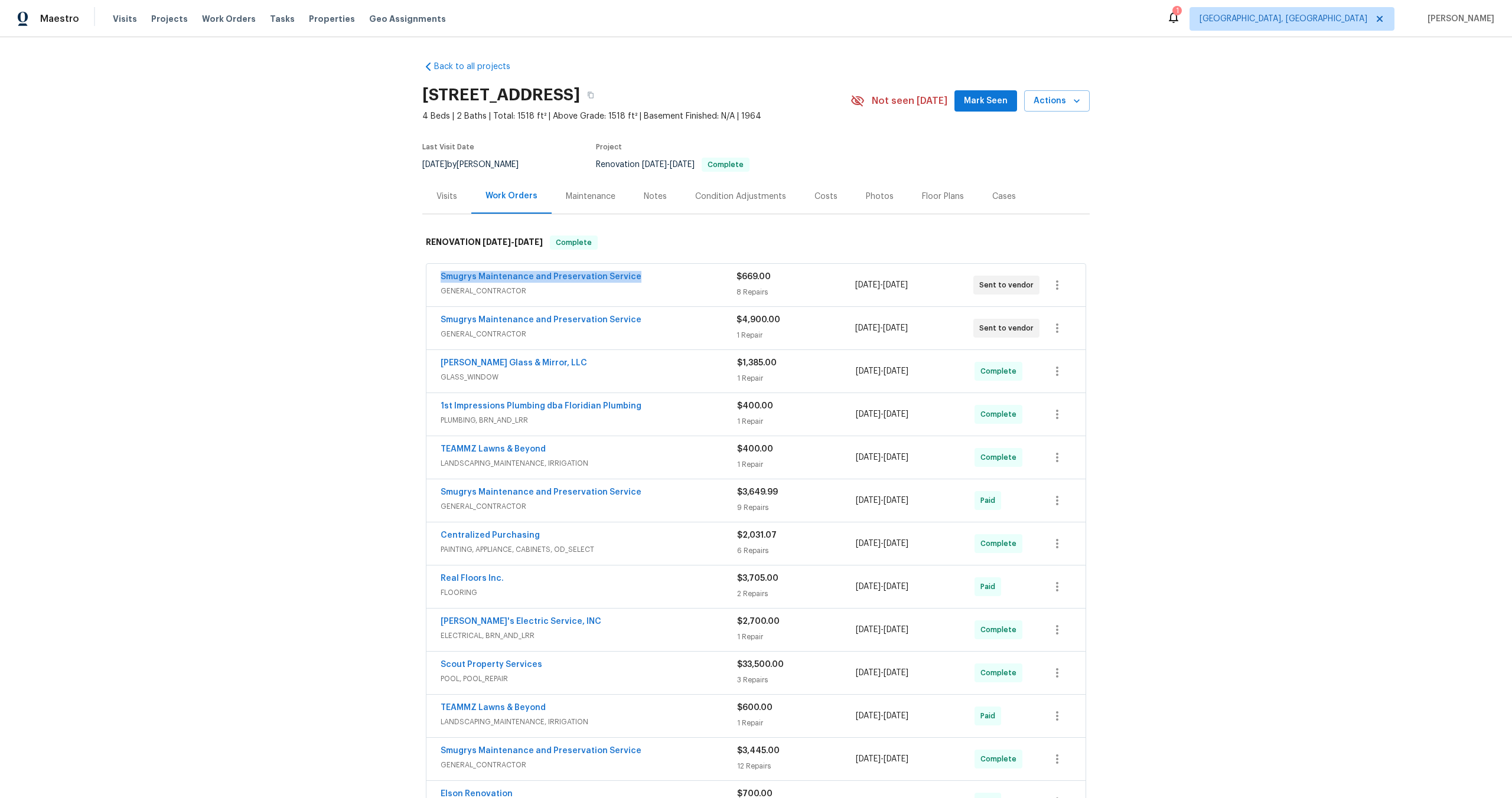
drag, startPoint x: 638, startPoint y: 277, endPoint x: 432, endPoint y: 281, distance: 206.0
click at [432, 282] on div "Smugrys Maintenance and Preservation Service GENERAL_CONTRACTOR $669.00 8 Repai…" at bounding box center [756, 285] width 659 height 43
copy link "Smugrys Maintenance and Preservation Service"
copy h2 "[STREET_ADDRESS]"
drag, startPoint x: 564, startPoint y: 94, endPoint x: 406, endPoint y: 94, distance: 158.0
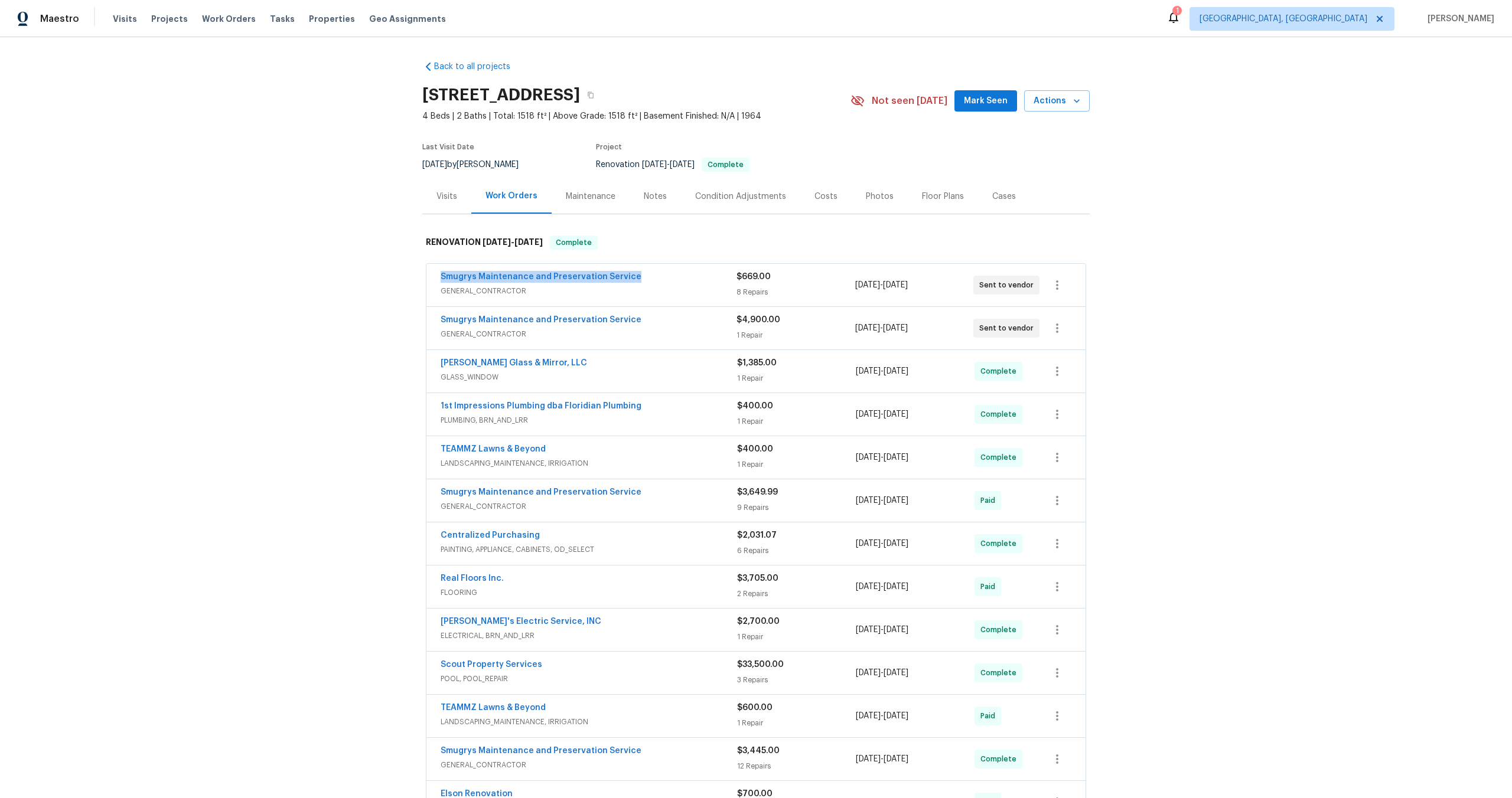
click at [406, 94] on div "Back to all projects [STREET_ADDRESS] 4 Beds | 2 Baths | Total: 1518 ft² | Abov…" at bounding box center [756, 418] width 1512 height 761
copy h2 "[STREET_ADDRESS]"
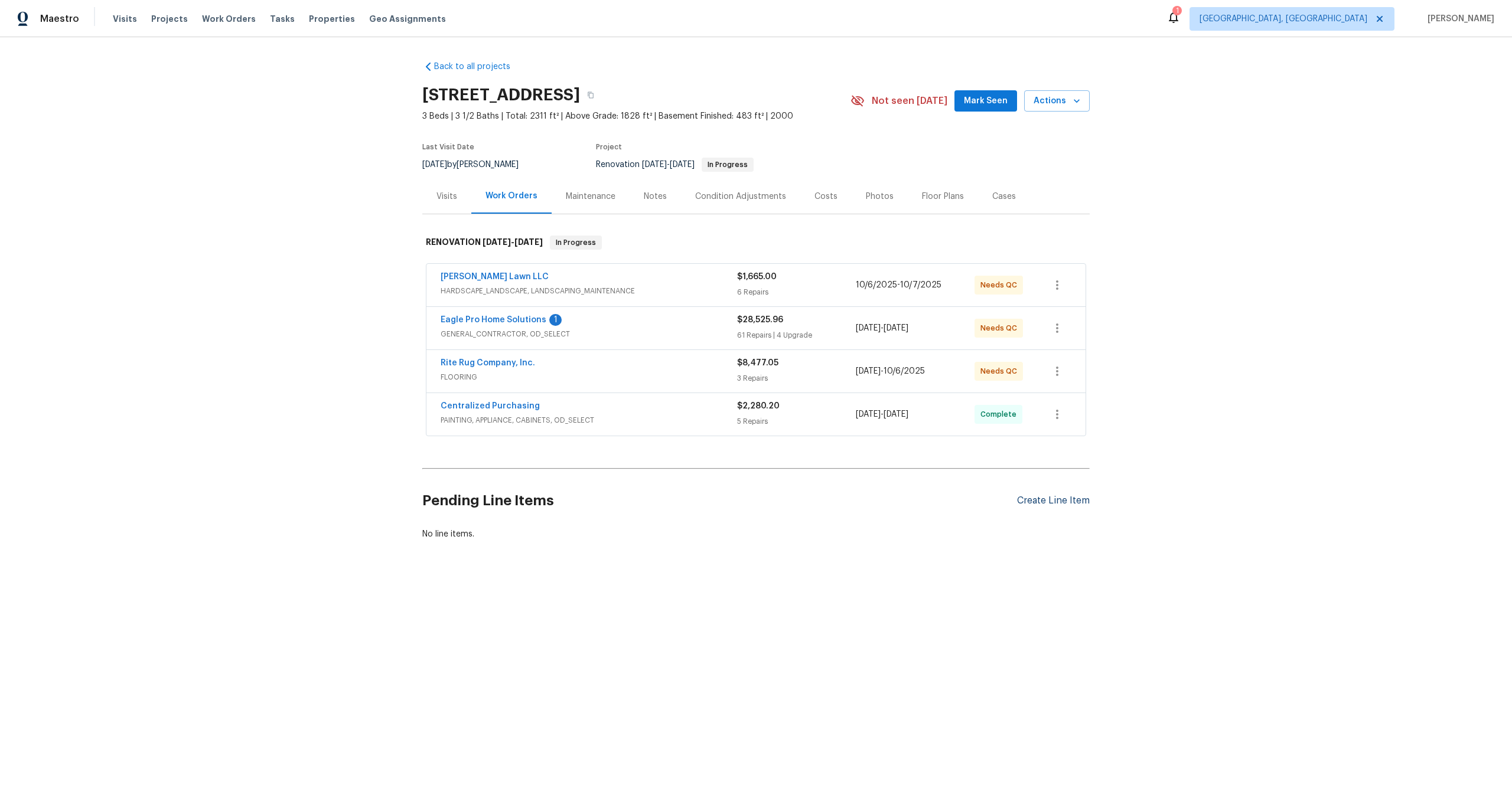
click at [1057, 495] on div "Create Line Item" at bounding box center [1053, 500] width 73 height 11
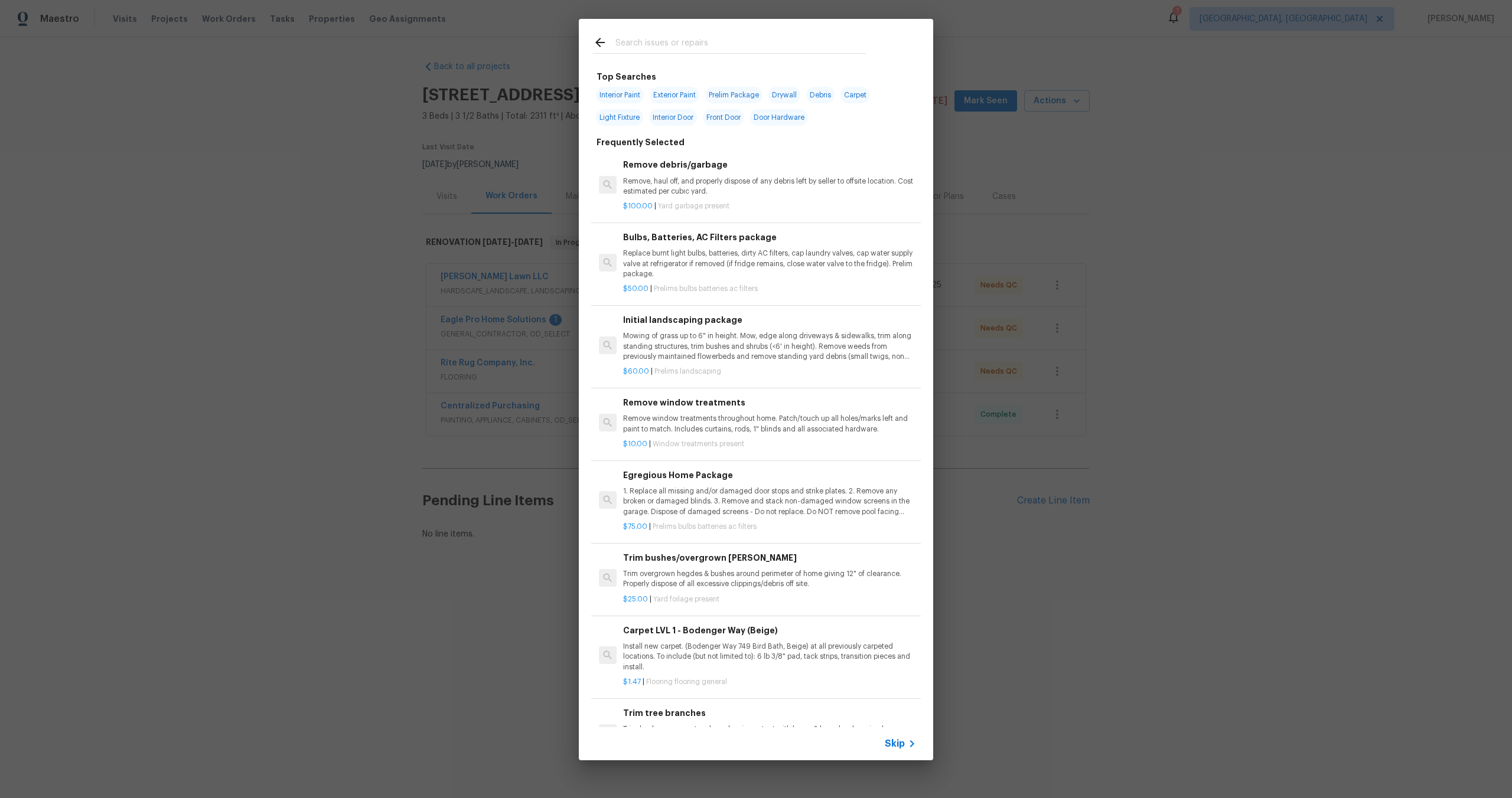
click at [903, 745] on span "Skip" at bounding box center [894, 744] width 20 height 12
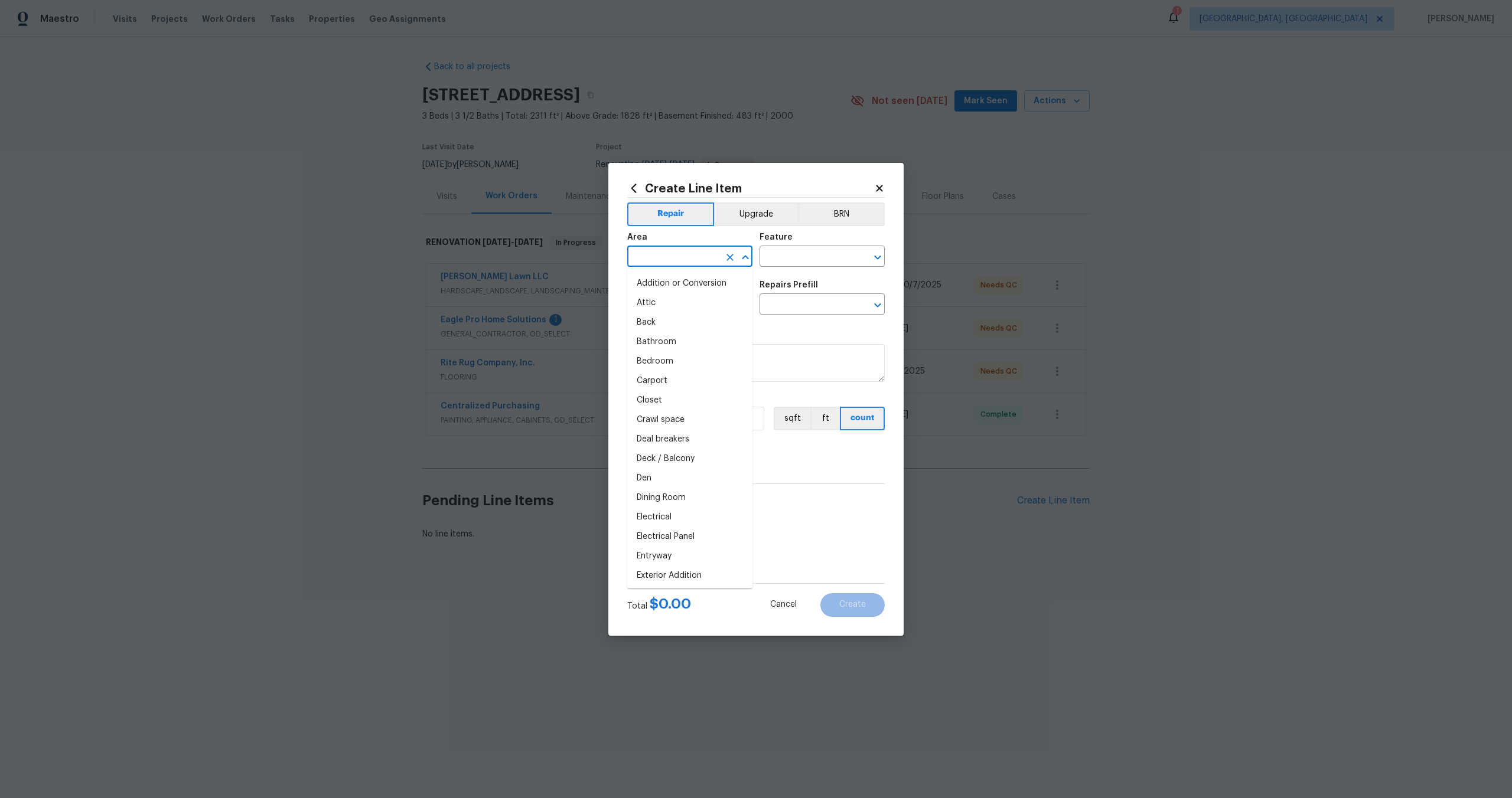
click at [698, 260] on input "text" at bounding box center [673, 258] width 92 height 18
click at [679, 304] on li "Interior Overall" at bounding box center [690, 303] width 125 height 19
type input "Interior Overall"
click at [782, 268] on div "Area Interior Overall ​ Feature ​" at bounding box center [756, 250] width 257 height 48
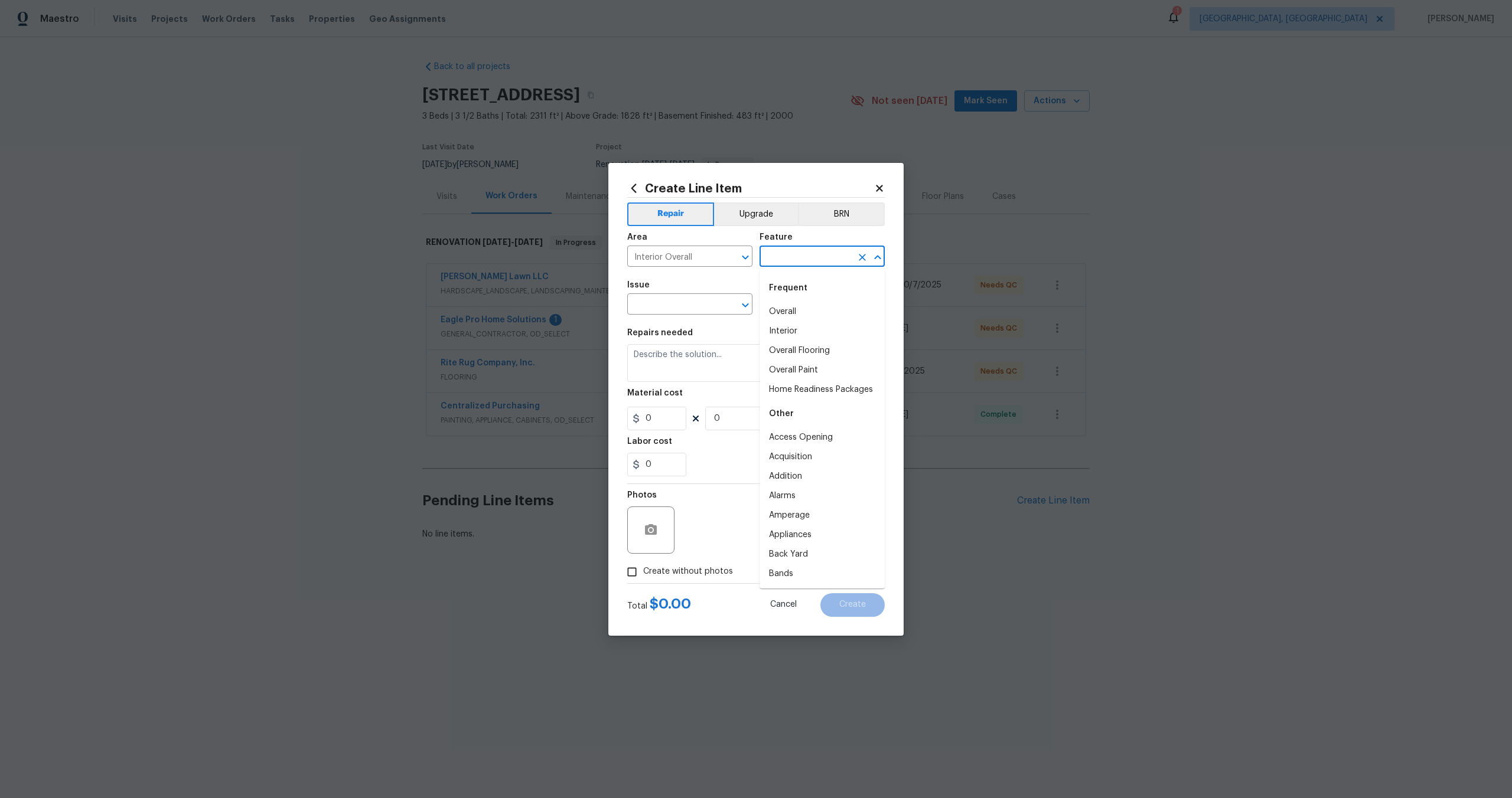
click at [787, 260] on input "text" at bounding box center [805, 258] width 92 height 18
click at [785, 310] on li "Overall" at bounding box center [822, 312] width 125 height 19
type input "Overall"
click at [689, 304] on input "text" at bounding box center [673, 306] width 92 height 18
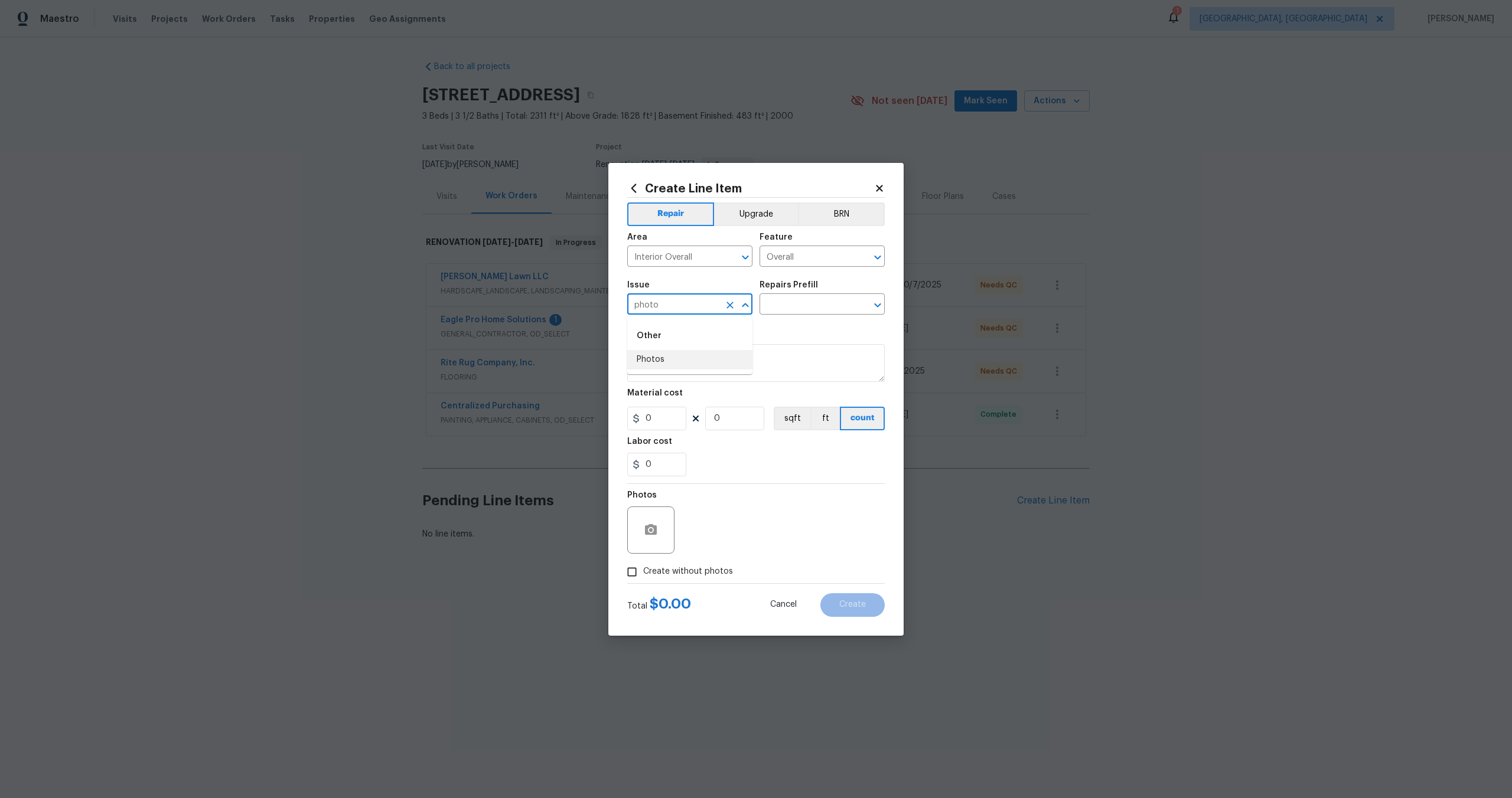
click at [669, 362] on li "Photos" at bounding box center [690, 360] width 125 height 19
type input "Photos"
click at [808, 306] on input "text" at bounding box center [805, 306] width 92 height 18
click at [794, 327] on li "3D Tour Capture $120.00" at bounding box center [822, 331] width 125 height 19
type input "3D Tour Capture $120.00"
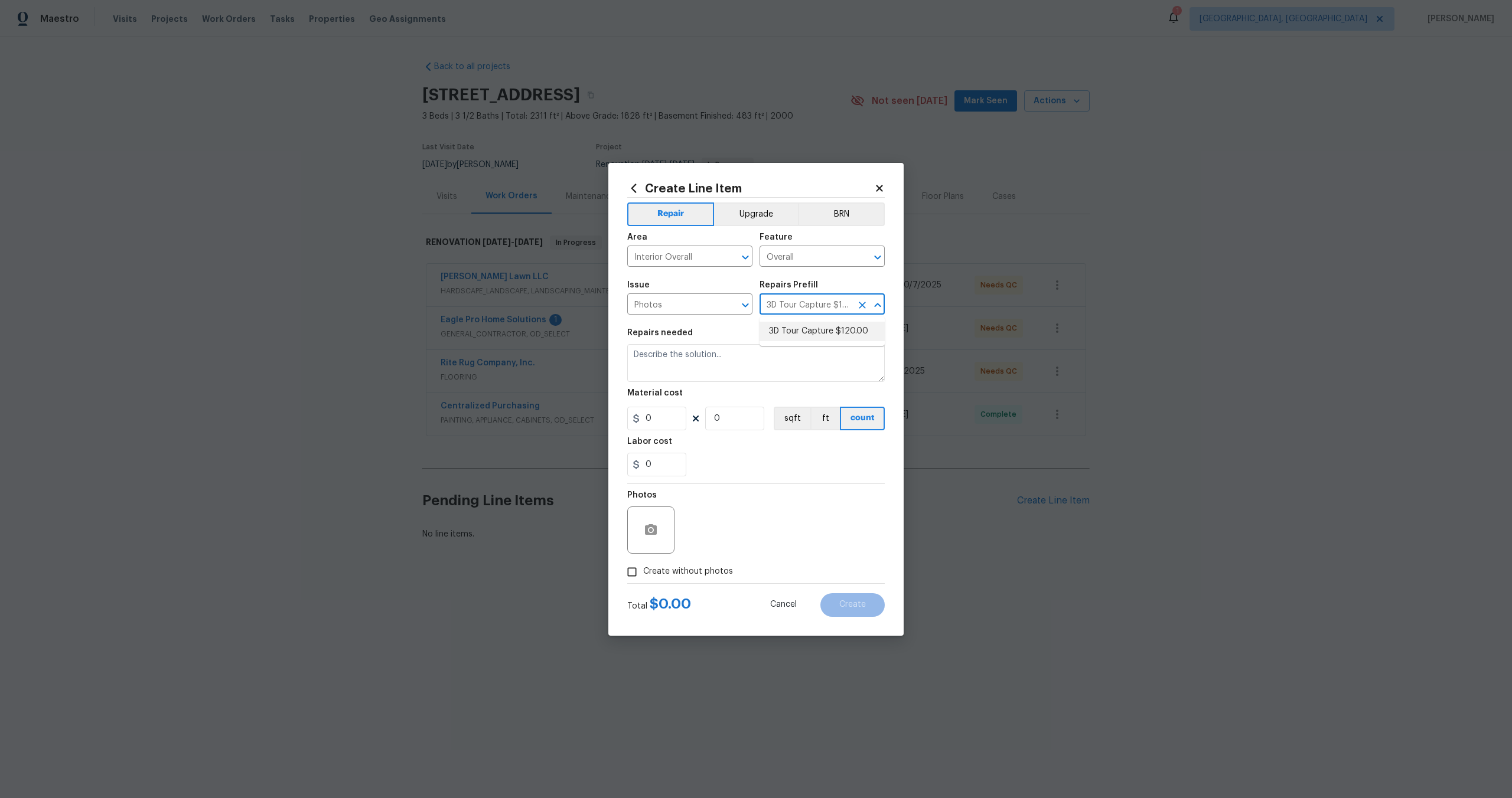
type textarea "Capture 3D tour of home"
type input "1"
type input "120"
click at [636, 565] on input "Create without photos" at bounding box center [632, 572] width 23 height 23
checkbox input "true"
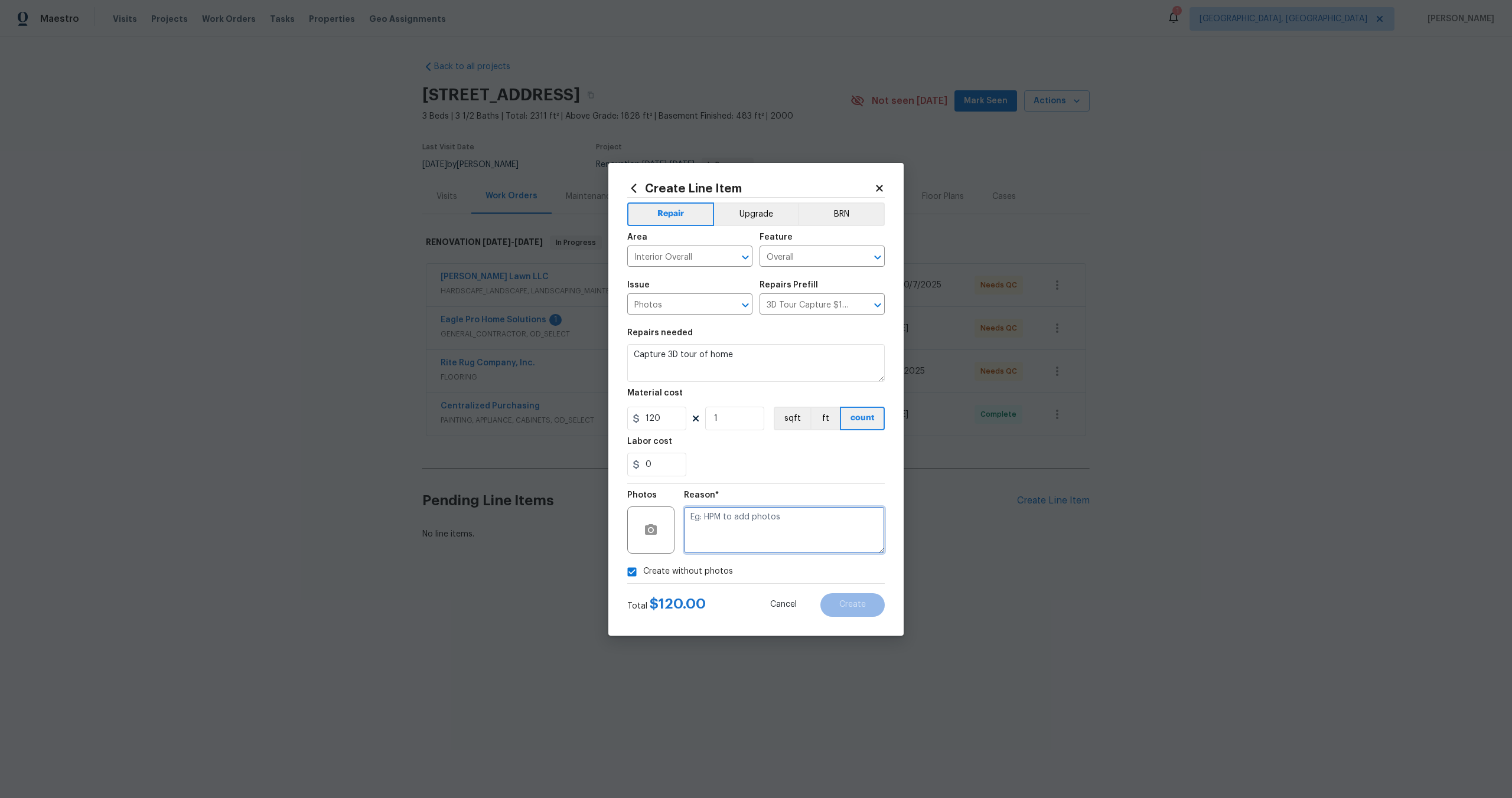
click at [734, 520] on textarea at bounding box center [784, 530] width 201 height 47
type textarea "."
click at [874, 603] on button "Create" at bounding box center [852, 605] width 64 height 24
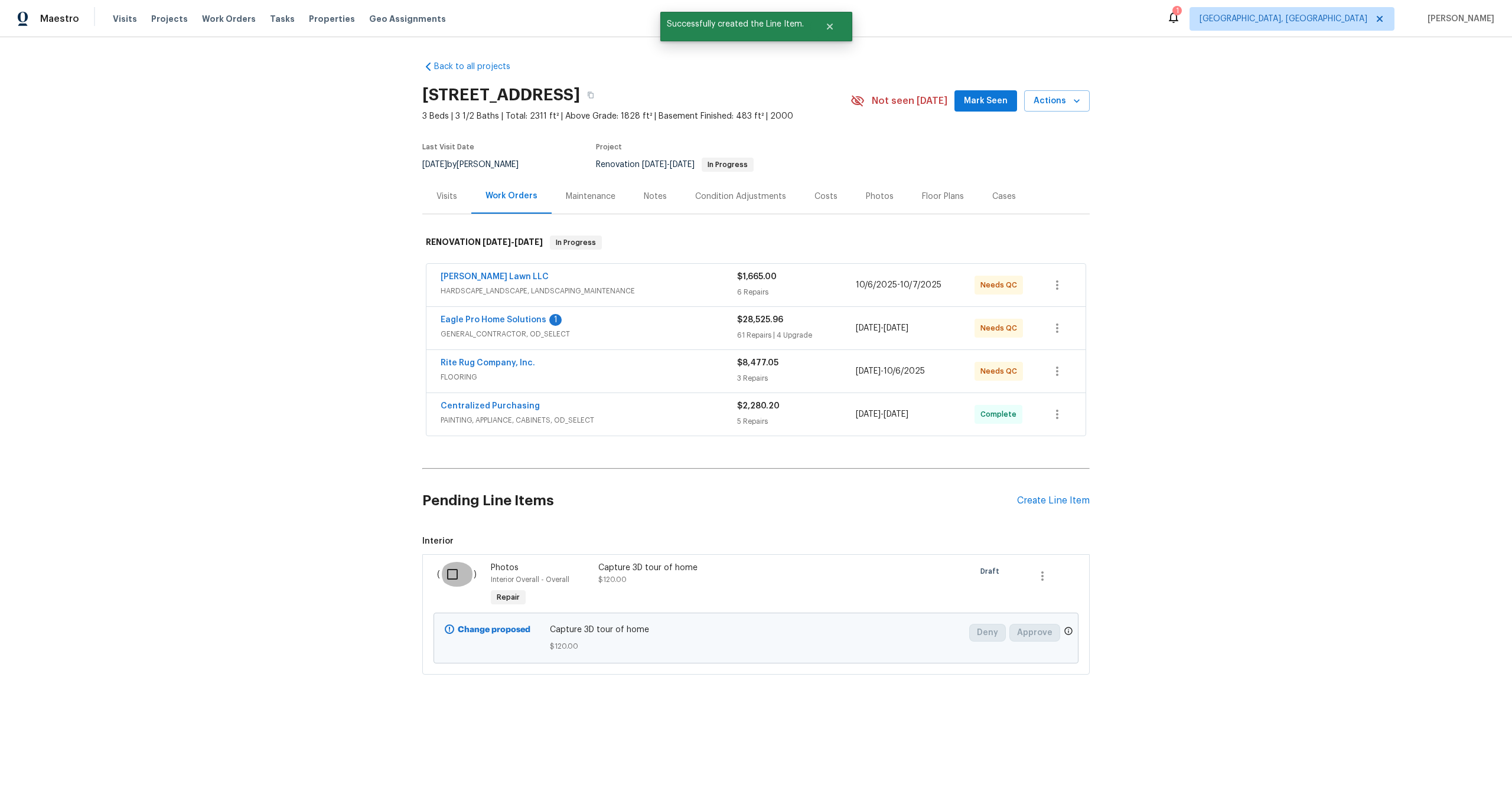
click at [453, 579] on input "checkbox" at bounding box center [457, 574] width 34 height 24
checkbox input "true"
click at [1424, 758] on button "Create Work Order" at bounding box center [1444, 769] width 97 height 22
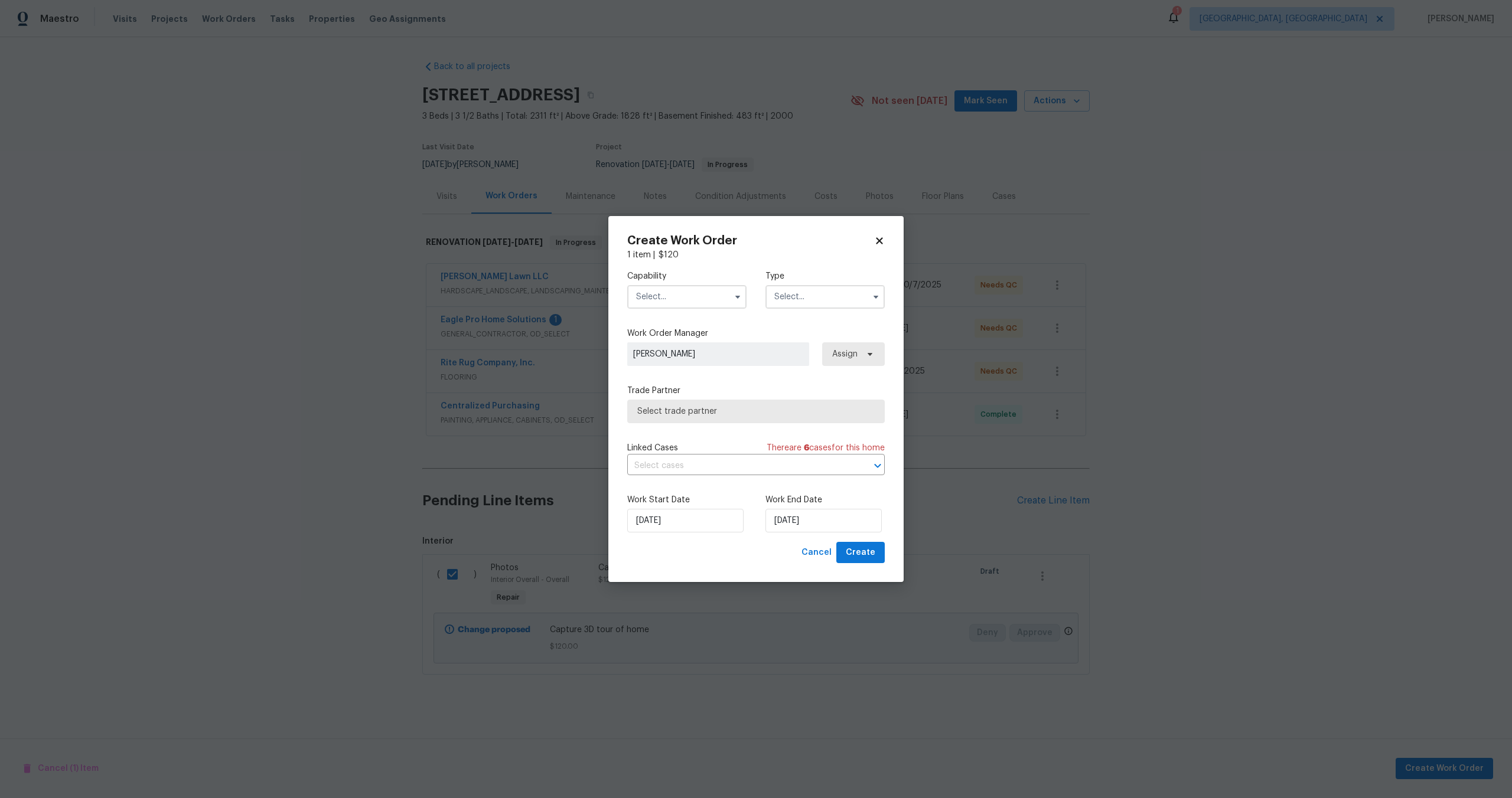
click at [673, 295] on input "text" at bounding box center [687, 297] width 119 height 24
click at [671, 327] on div "Photography" at bounding box center [687, 333] width 113 height 21
type input "Photography"
click at [781, 290] on input "text" at bounding box center [825, 297] width 119 height 24
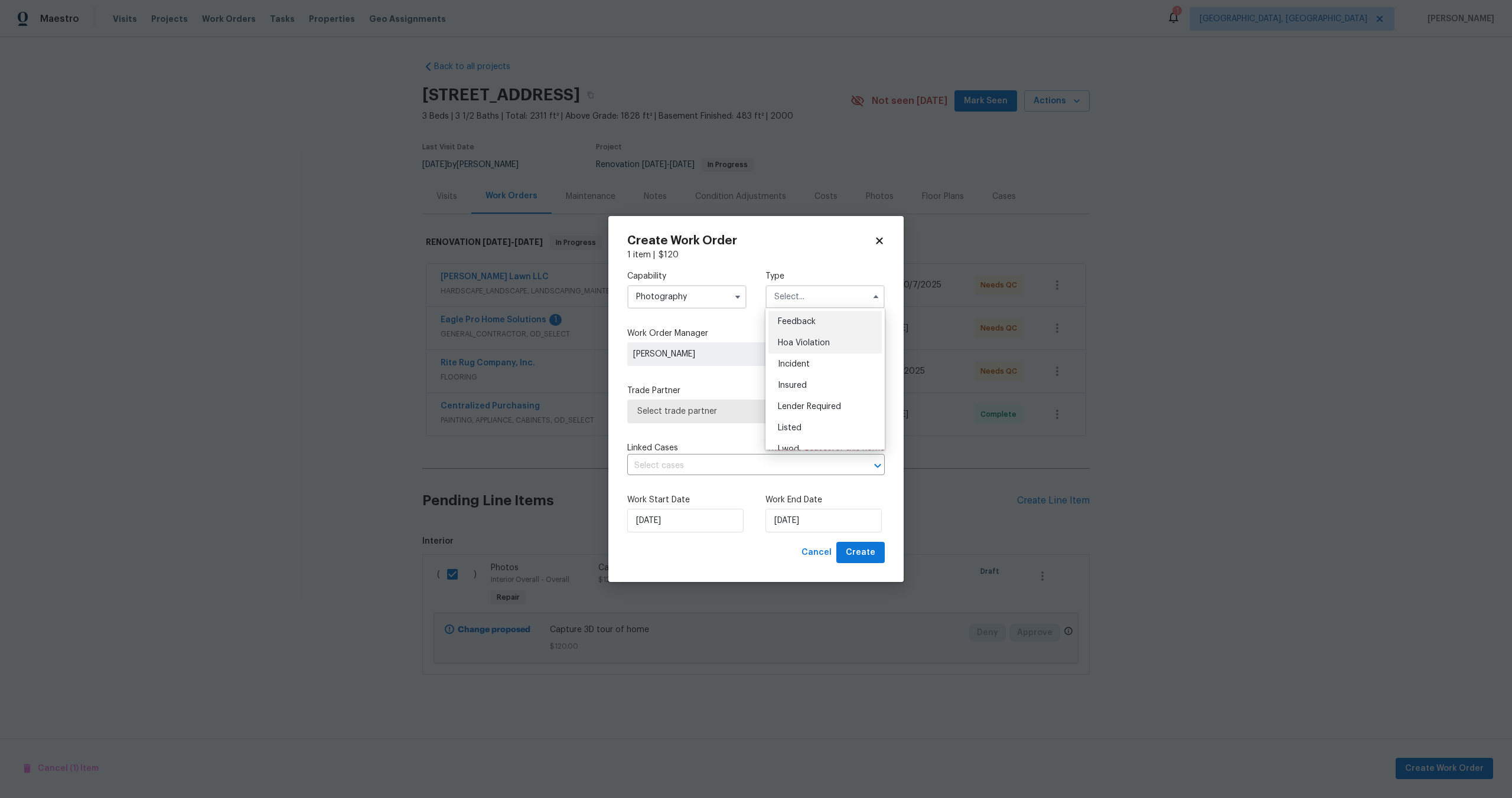
scroll to position [141, 0]
click at [792, 329] on span "Other" at bounding box center [789, 330] width 23 height 8
type input "Other"
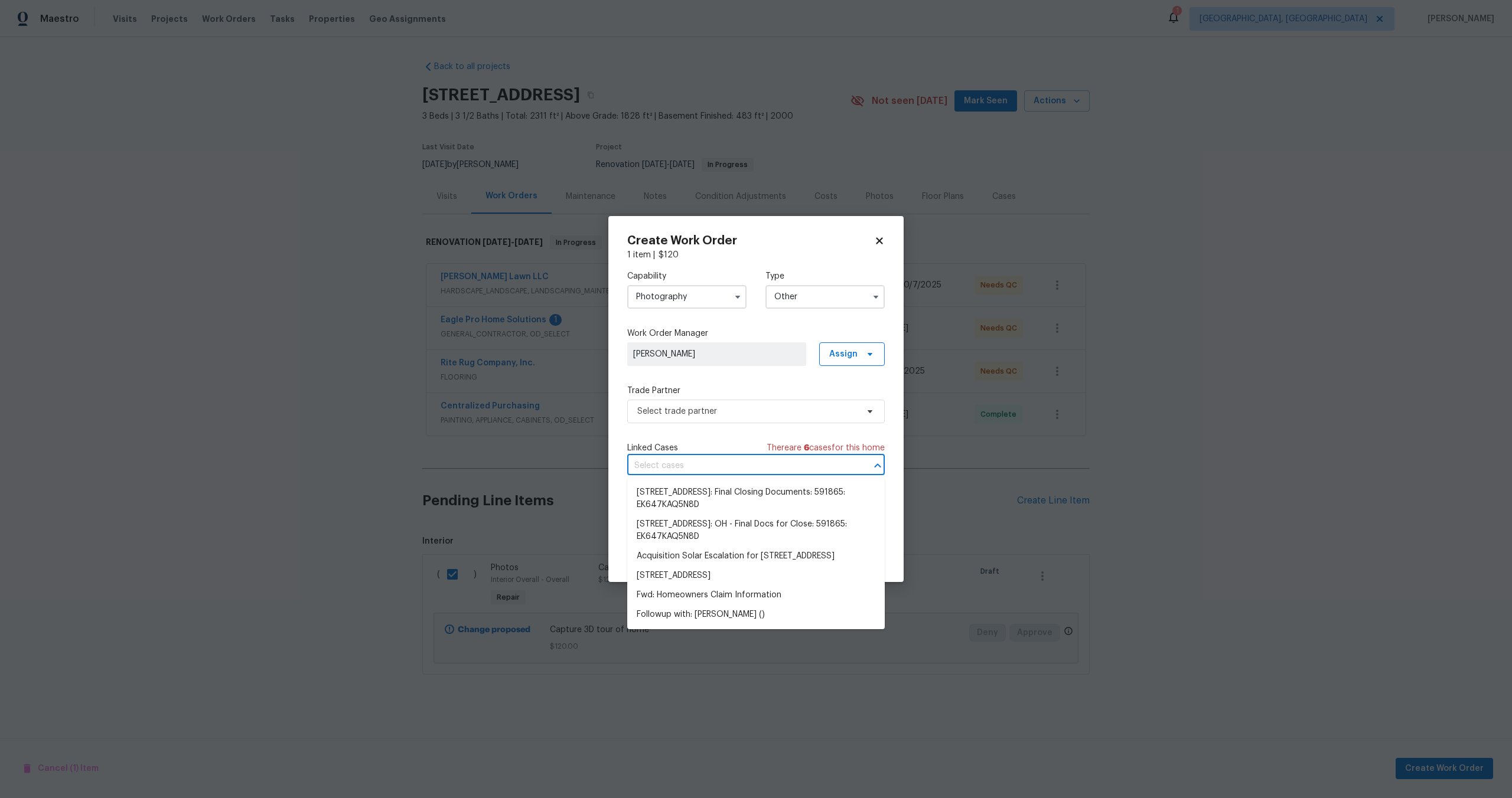
click at [707, 464] on input "text" at bounding box center [740, 466] width 224 height 18
click at [706, 412] on span "Select trade partner" at bounding box center [747, 411] width 221 height 12
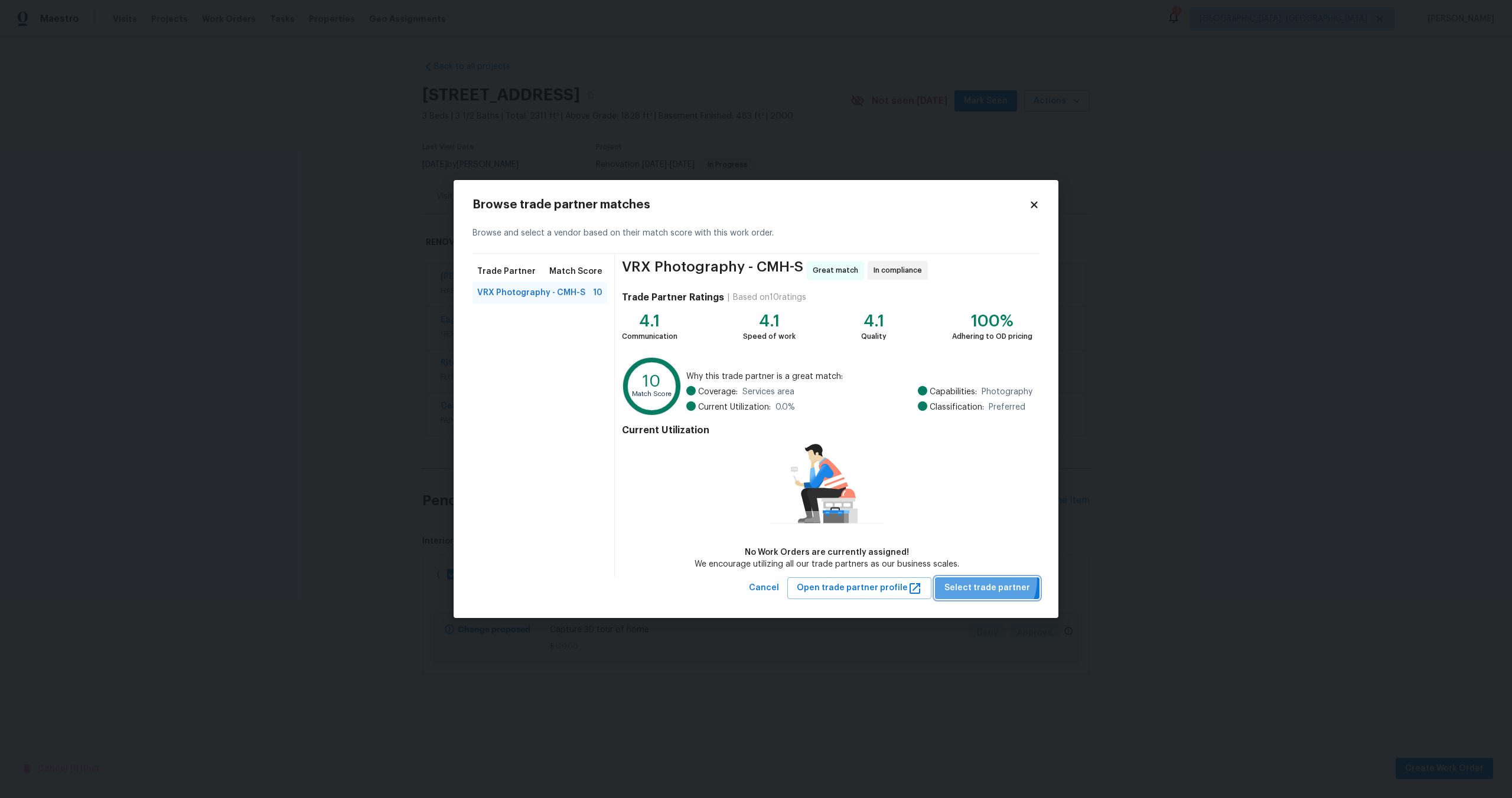
click at [984, 579] on button "Select trade partner" at bounding box center [987, 589] width 104 height 22
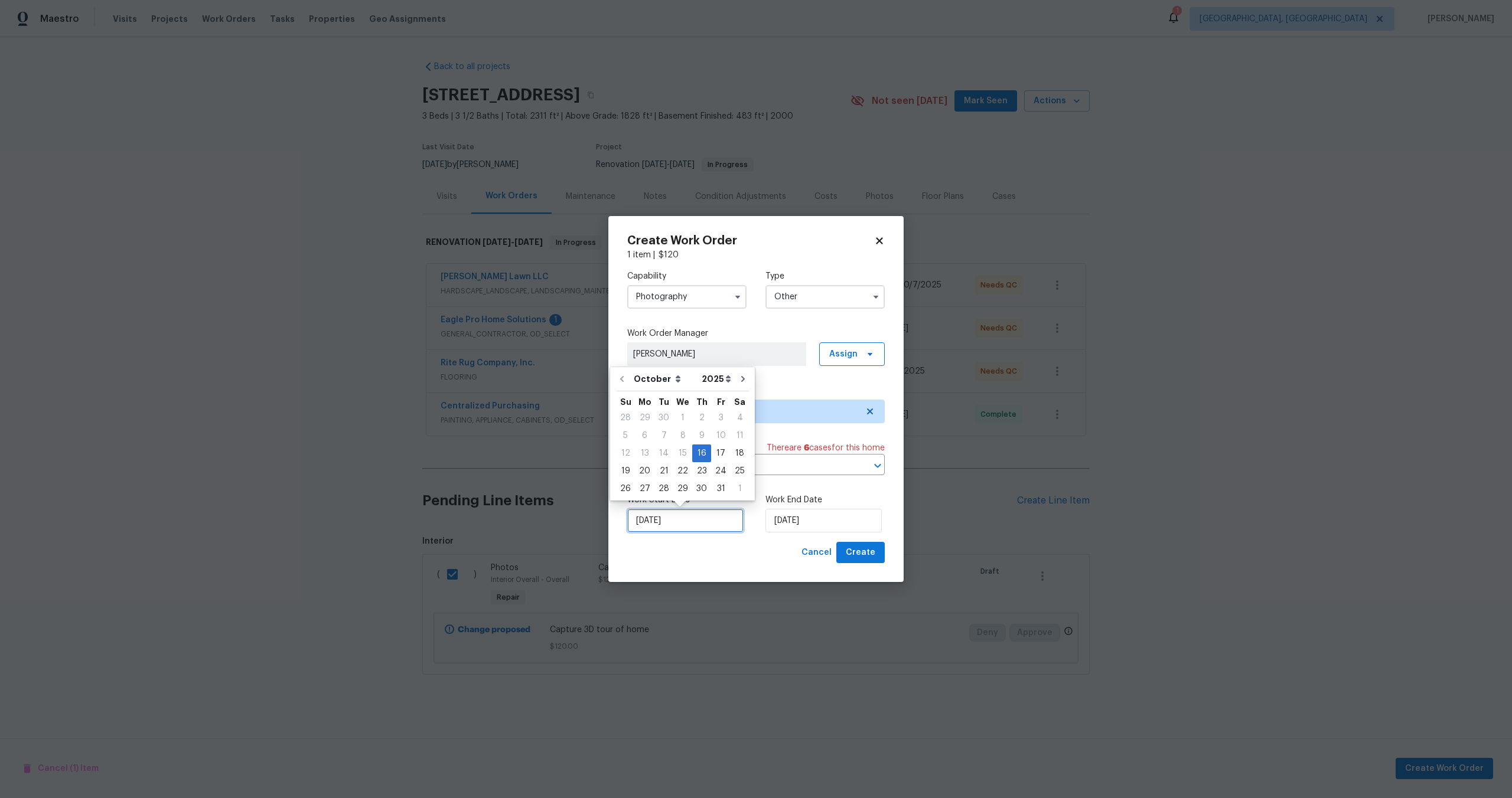
click at [674, 518] on input "16/10/2025" at bounding box center [685, 521] width 116 height 24
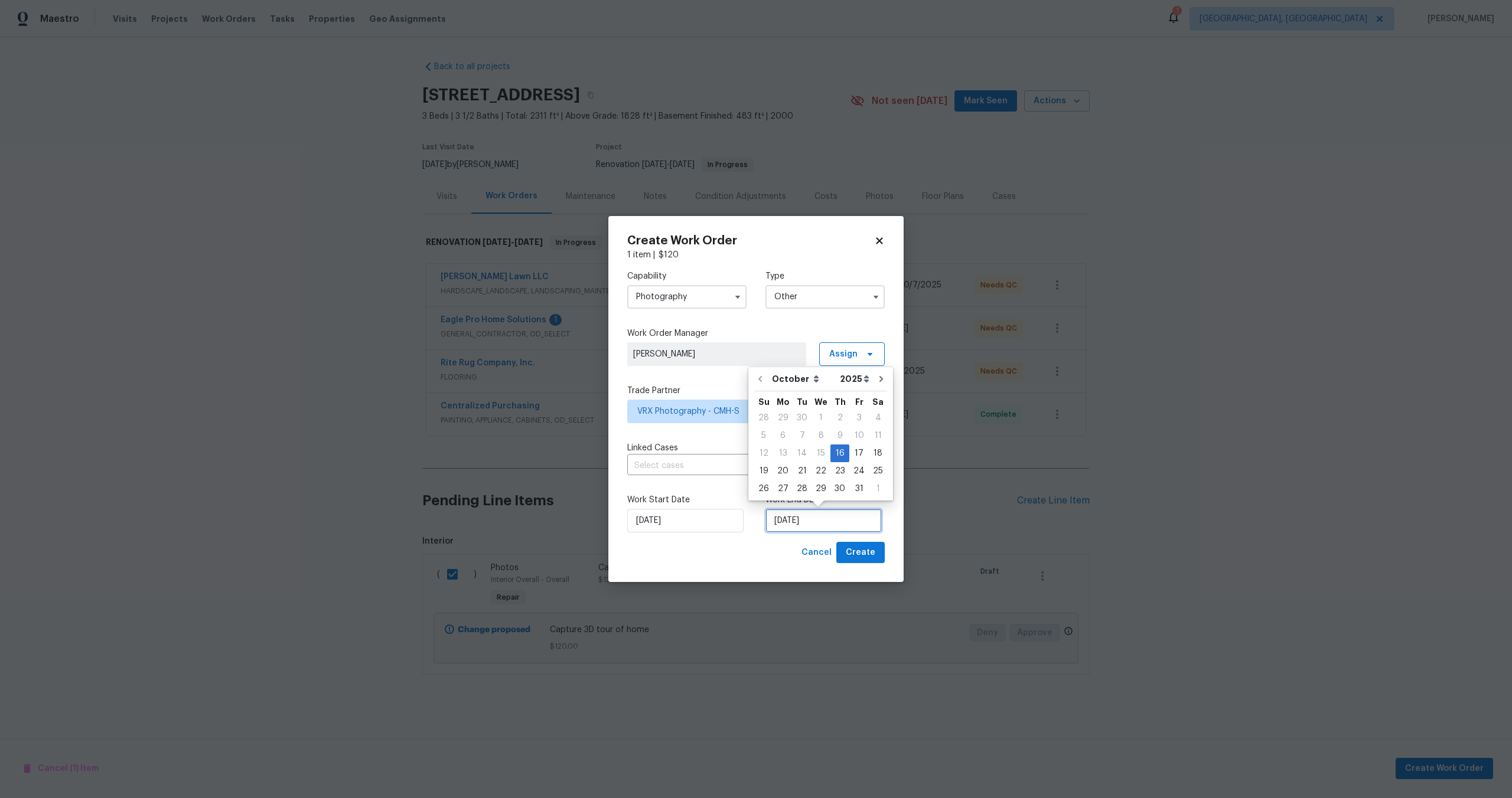
click at [824, 523] on input "16/10/2025" at bounding box center [823, 521] width 116 height 24
click at [860, 451] on div "17" at bounding box center [859, 454] width 19 height 17
type input "17/10/2025"
click at [863, 544] on button "Create" at bounding box center [860, 553] width 48 height 22
checkbox input "false"
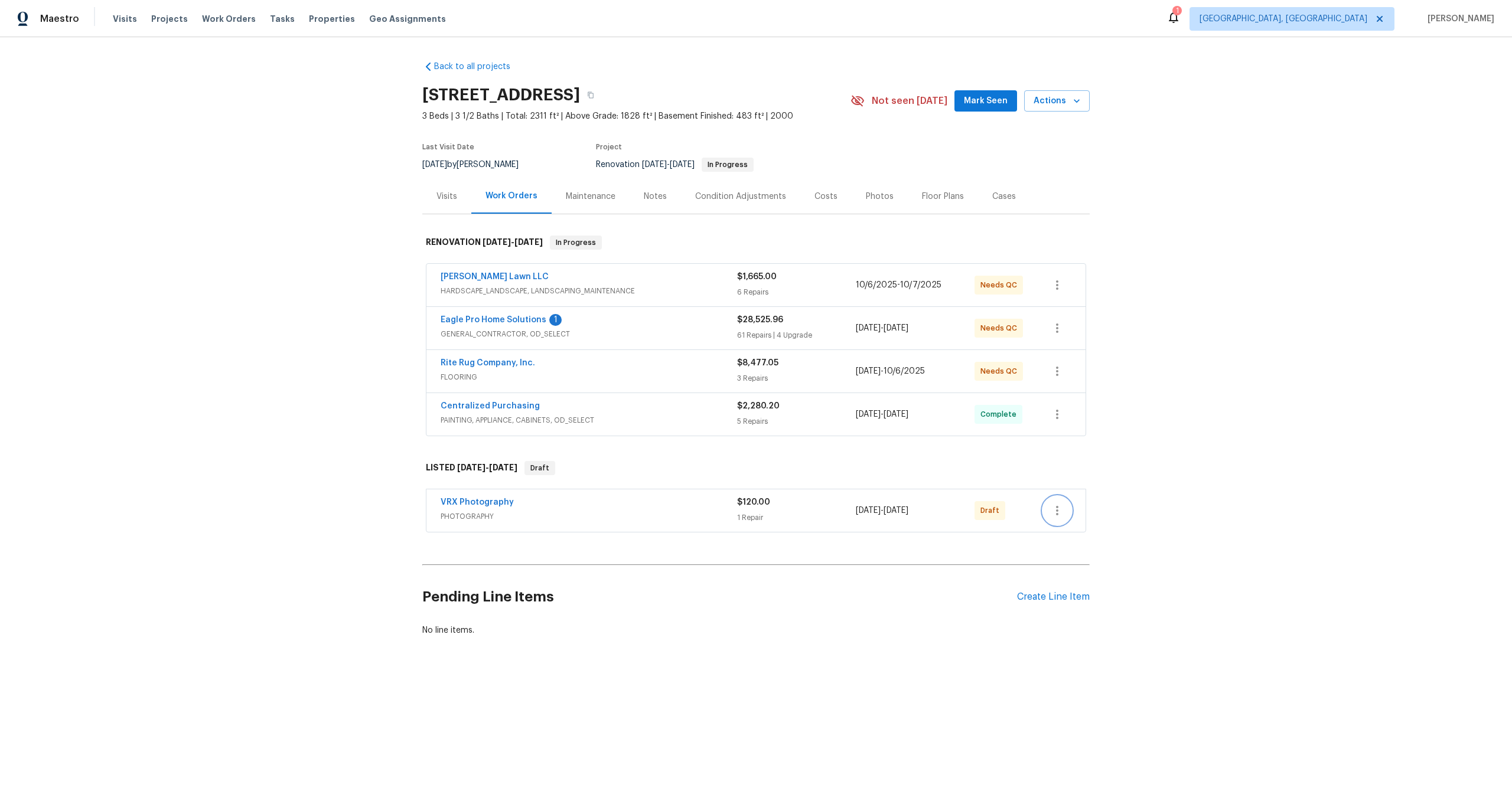
click at [1055, 509] on icon "button" at bounding box center [1057, 511] width 14 height 14
click at [1055, 509] on li "Send to Vendor" at bounding box center [1107, 511] width 128 height 19
